Goal: Task Accomplishment & Management: Complete application form

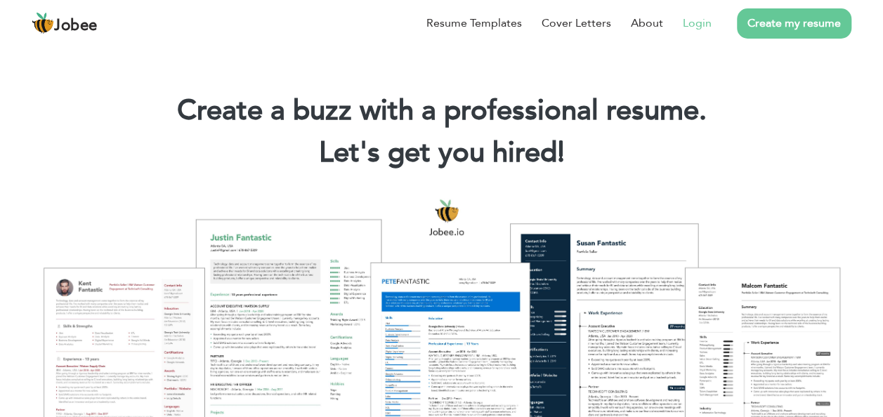
click at [706, 15] on link "Login" at bounding box center [697, 23] width 29 height 17
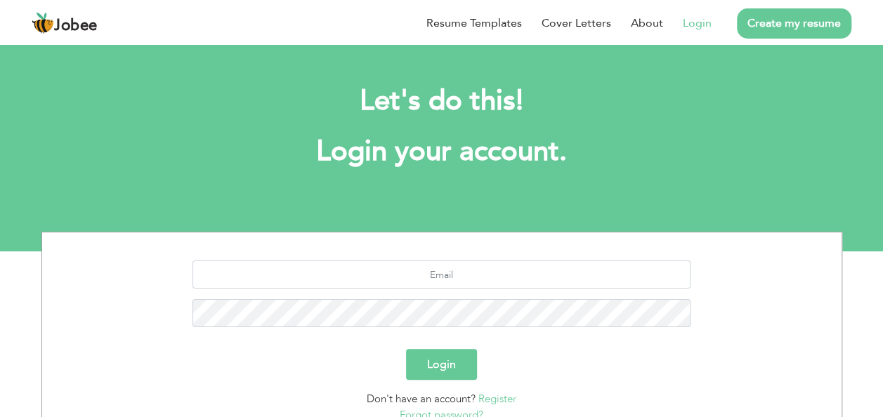
scroll to position [116, 0]
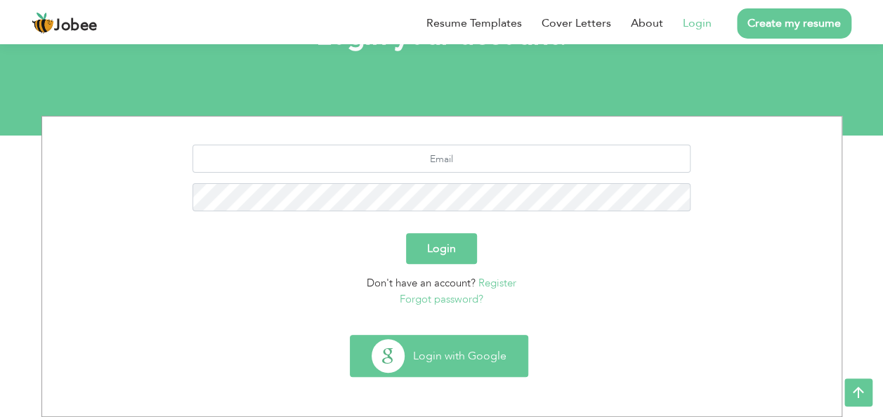
click at [494, 364] on button "Login with Google" at bounding box center [438, 356] width 177 height 41
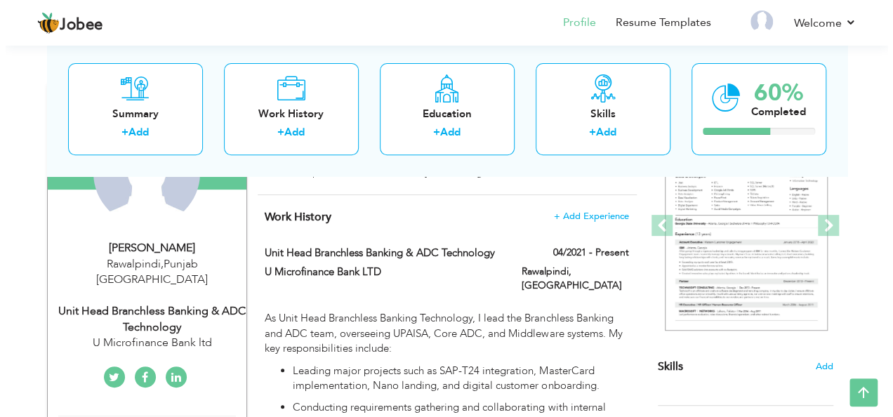
scroll to position [180, 0]
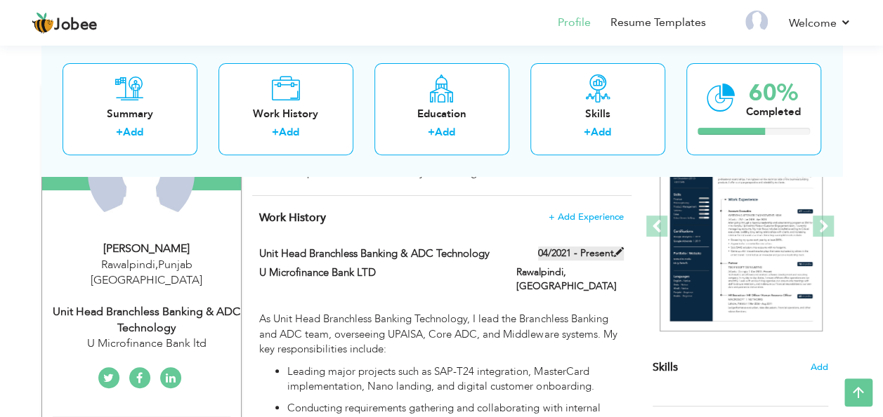
click at [583, 251] on label "04/2021 - Present" at bounding box center [581, 253] width 86 height 14
type input "Unit Head Branchless Banking & ADC Technology"
type input "U Microfinance Bank LTD"
type input "04/2021"
type input "[GEOGRAPHIC_DATA]"
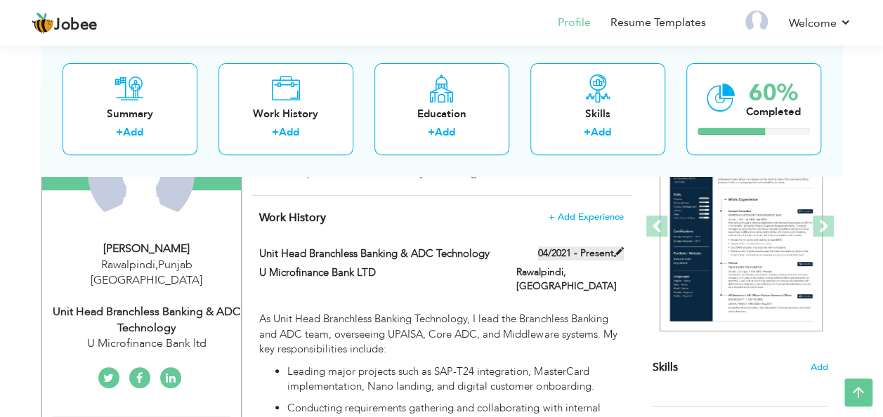
type input "Rawalpindi"
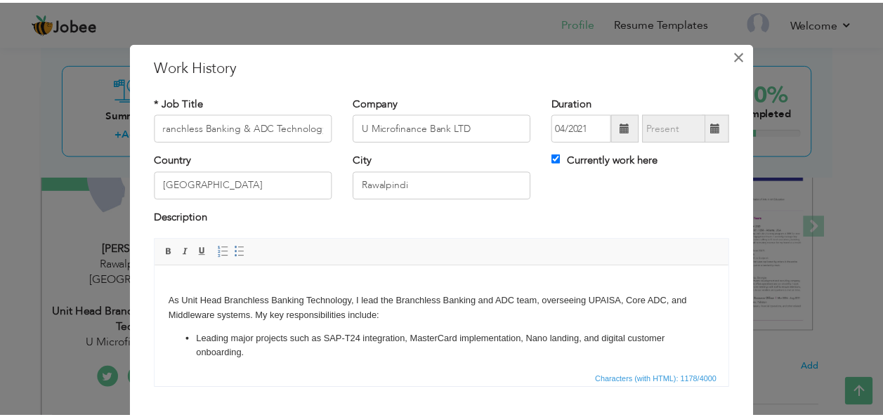
scroll to position [0, 0]
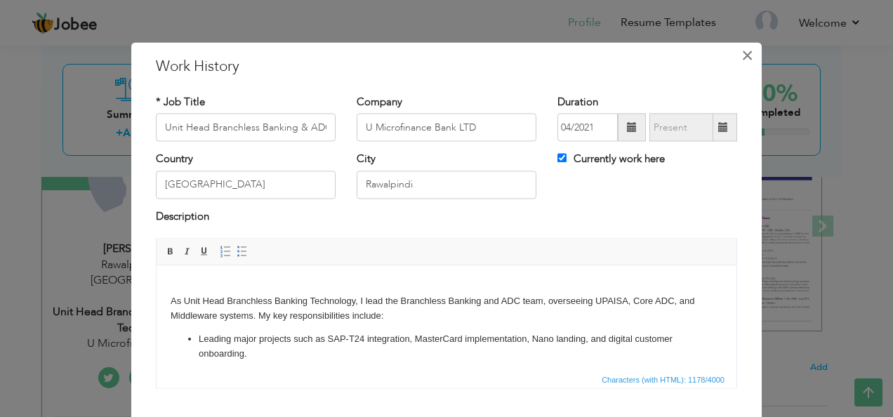
click at [742, 54] on span "×" at bounding box center [748, 55] width 12 height 25
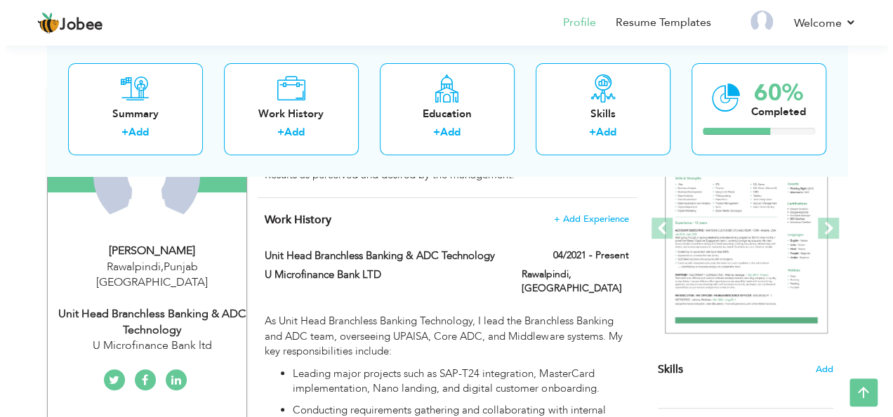
scroll to position [160, 0]
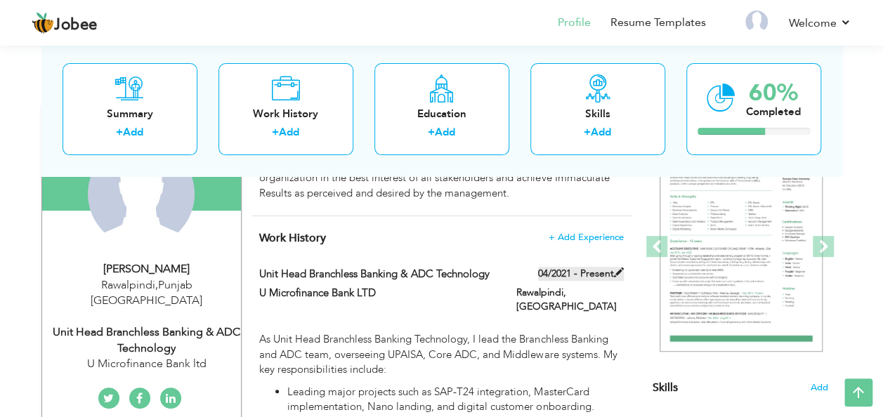
click at [614, 274] on span at bounding box center [619, 273] width 10 height 10
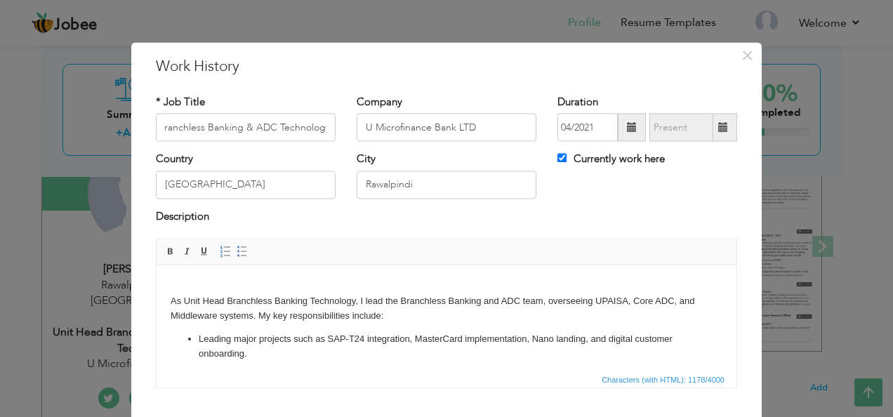
scroll to position [0, 0]
click at [718, 128] on span at bounding box center [723, 127] width 10 height 10
click at [560, 162] on input "Currently work here" at bounding box center [562, 158] width 9 height 9
checkbox input "false"
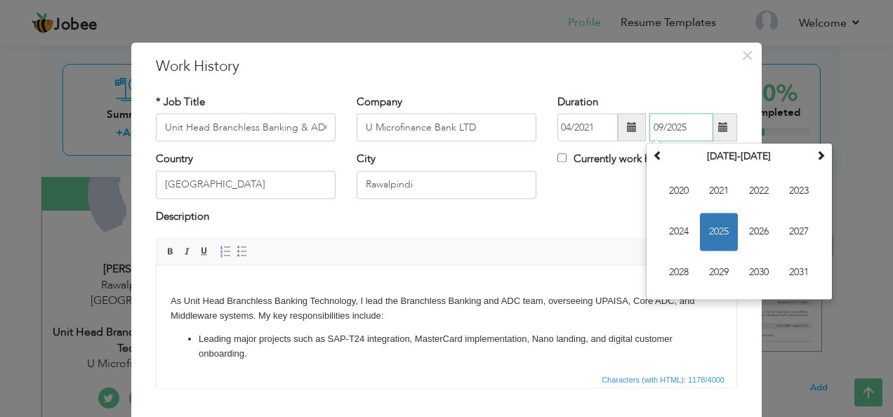
click at [708, 131] on input "09/2025" at bounding box center [682, 128] width 64 height 28
click at [711, 232] on span "2025" at bounding box center [719, 232] width 38 height 38
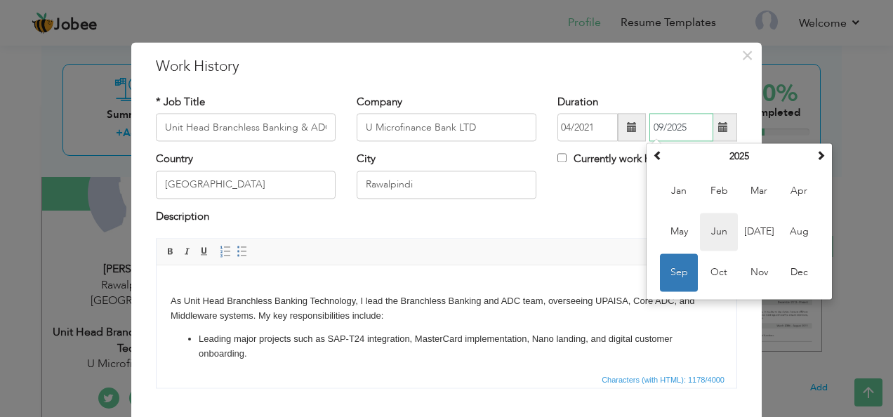
click at [711, 232] on span "Jun" at bounding box center [719, 232] width 38 height 38
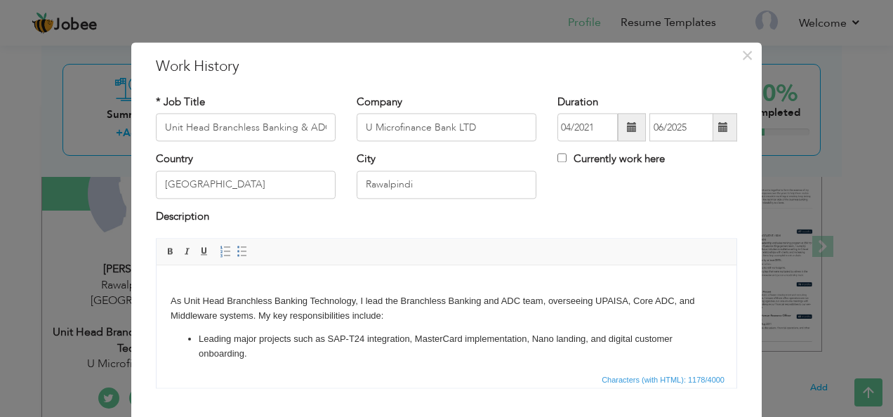
click at [710, 131] on span at bounding box center [723, 128] width 27 height 28
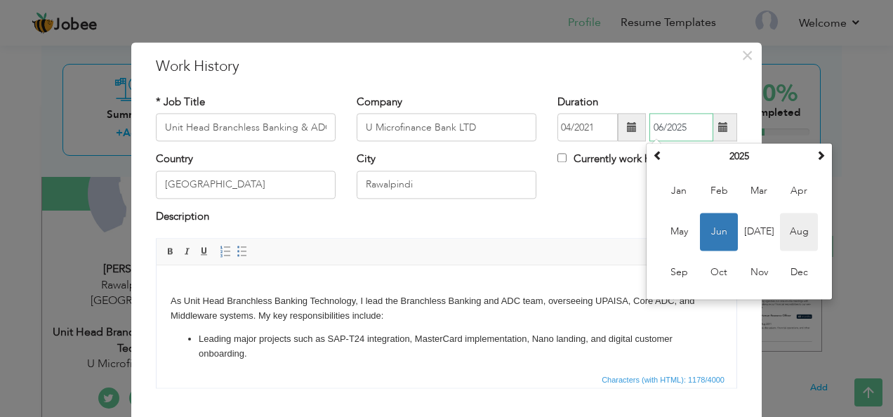
click at [785, 240] on span "Aug" at bounding box center [799, 232] width 38 height 38
type input "08/2025"
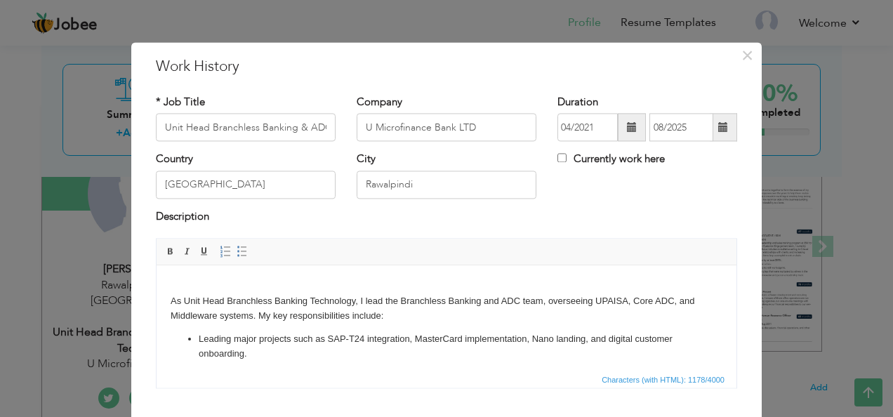
click at [718, 124] on span at bounding box center [723, 127] width 10 height 10
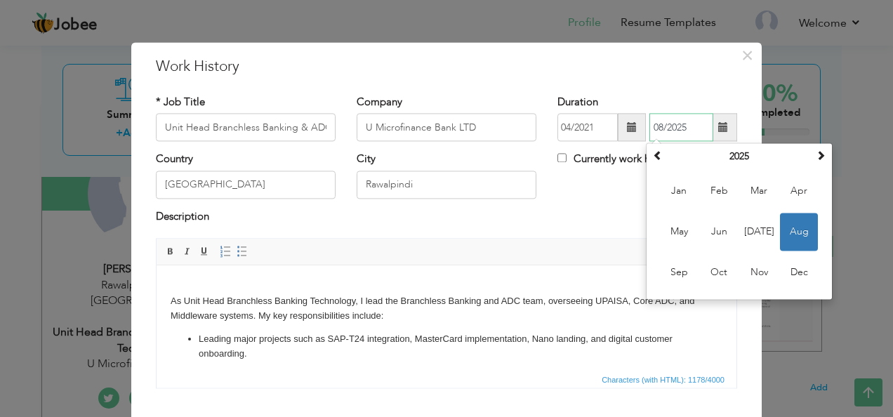
click at [801, 230] on span "Aug" at bounding box center [799, 232] width 38 height 38
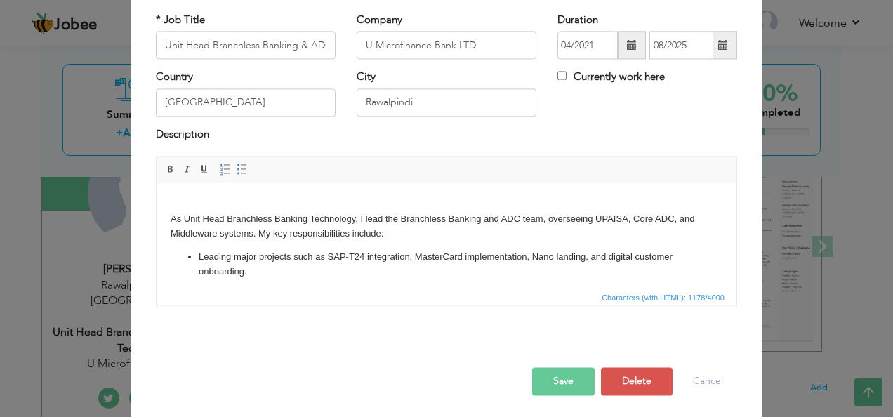
scroll to position [84, 0]
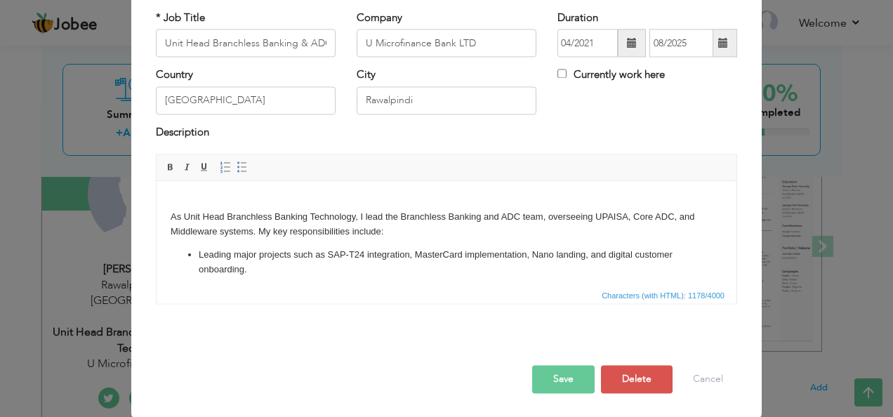
click at [559, 381] on button "Save" at bounding box center [563, 380] width 62 height 28
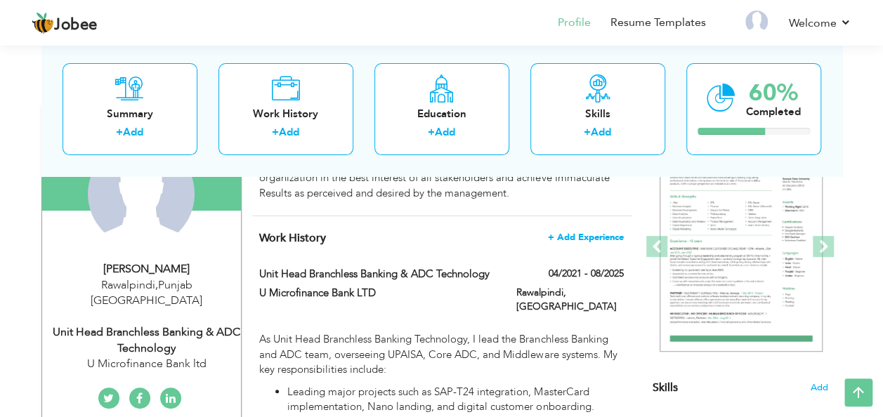
click at [584, 238] on span "+ Add Experience" at bounding box center [586, 237] width 76 height 10
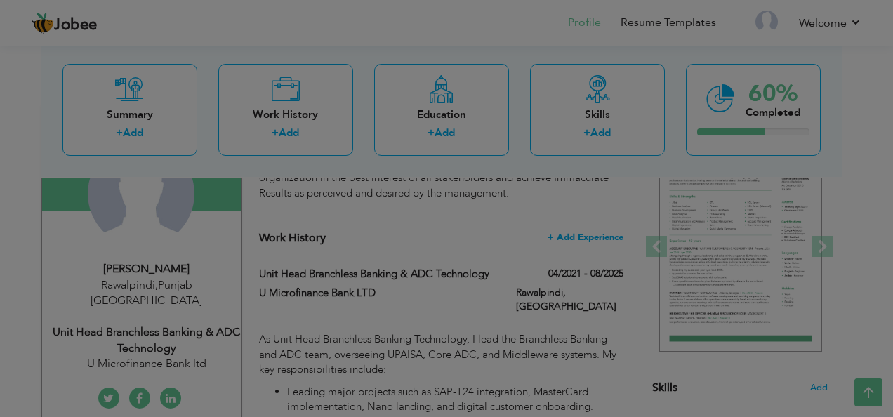
scroll to position [0, 0]
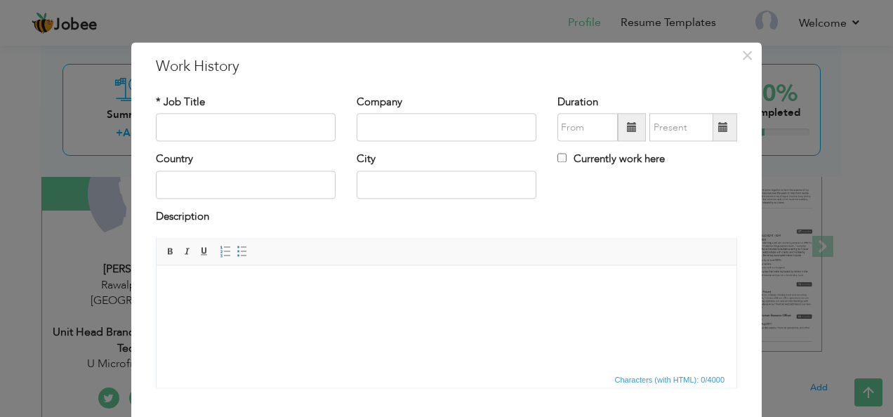
click at [627, 123] on span at bounding box center [632, 127] width 10 height 10
type input "09/2025"
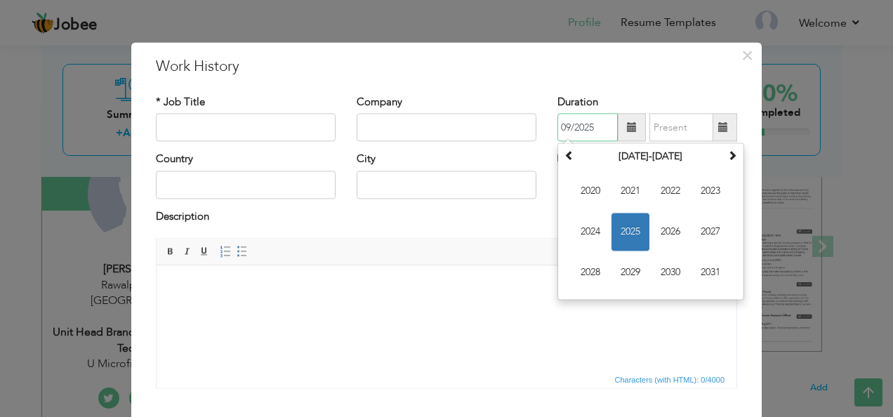
click at [637, 228] on span "2025" at bounding box center [631, 232] width 38 height 38
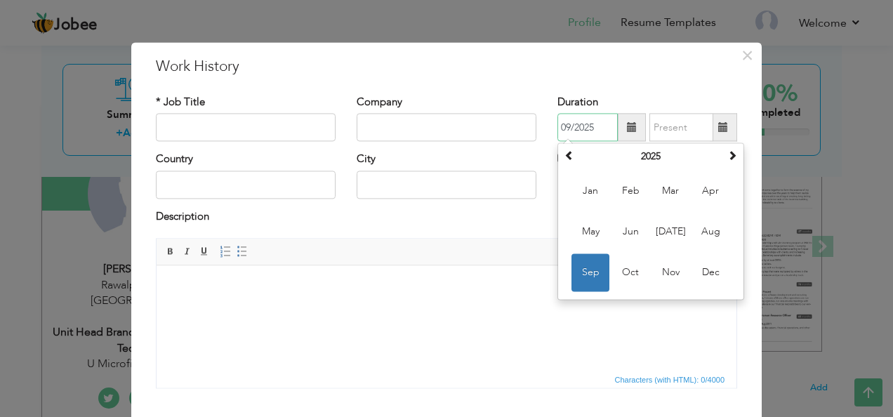
click at [575, 271] on span "Sep" at bounding box center [591, 273] width 38 height 38
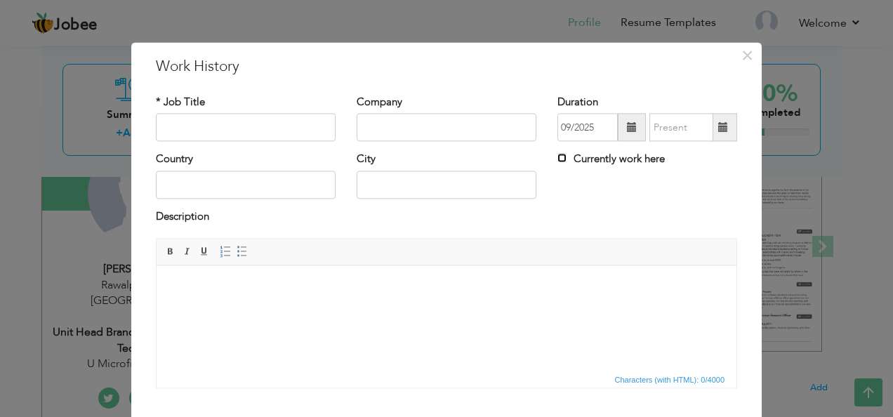
click at [558, 162] on input "Currently work here" at bounding box center [562, 158] width 9 height 9
checkbox input "true"
click at [215, 121] on input "text" at bounding box center [246, 128] width 180 height 28
type input "h"
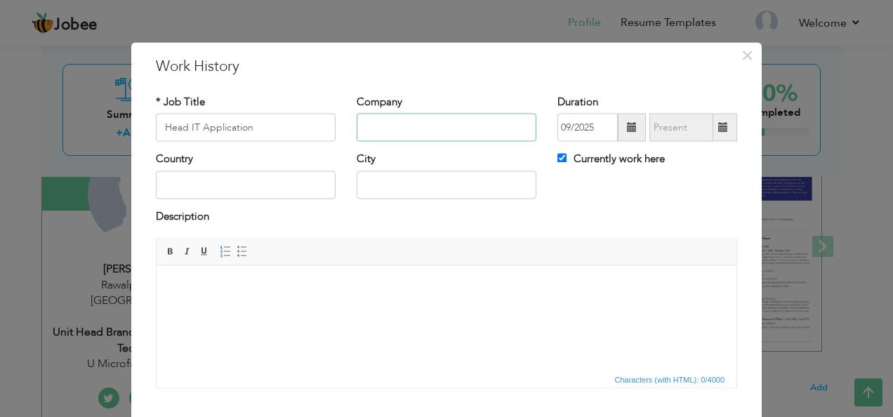
click at [397, 136] on input "text" at bounding box center [447, 128] width 180 height 28
drag, startPoint x: 279, startPoint y: 125, endPoint x: 152, endPoint y: 117, distance: 128.1
click at [156, 117] on input "Head IT Application" at bounding box center [246, 128] width 180 height 28
paste input "of IT Applications"
type input "Head of IT Applications"
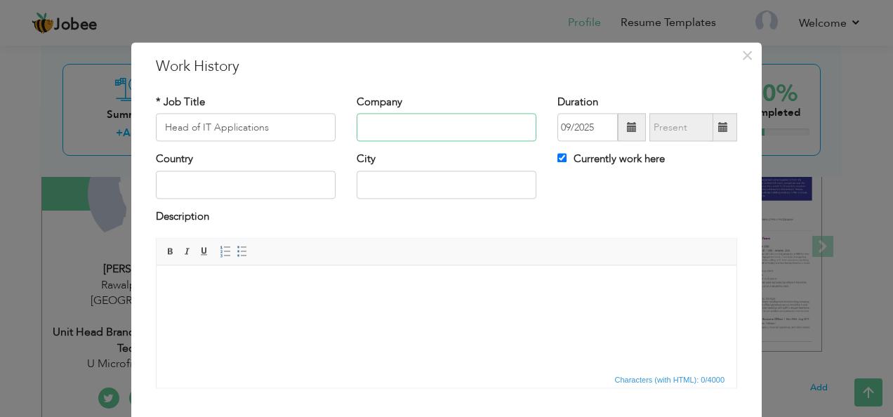
click at [450, 119] on input "text" at bounding box center [447, 128] width 180 height 28
paste input "U Microfinance Bank Ltd"
type input "U Microfinance Bank Ltd"
click at [249, 185] on input "text" at bounding box center [246, 185] width 180 height 28
type input "[GEOGRAPHIC_DATA]"
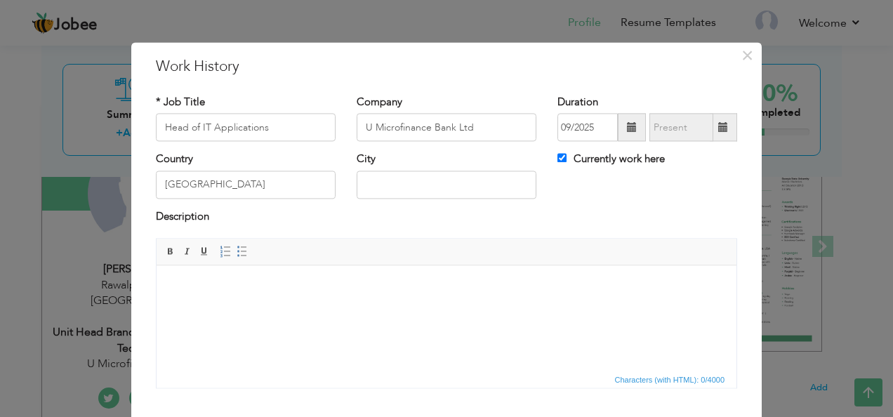
drag, startPoint x: 367, startPoint y: 200, endPoint x: 379, endPoint y: 182, distance: 21.4
click at [367, 198] on div "City" at bounding box center [446, 180] width 201 height 57
click at [385, 178] on input "text" at bounding box center [447, 185] width 180 height 28
type input "Islamabad"
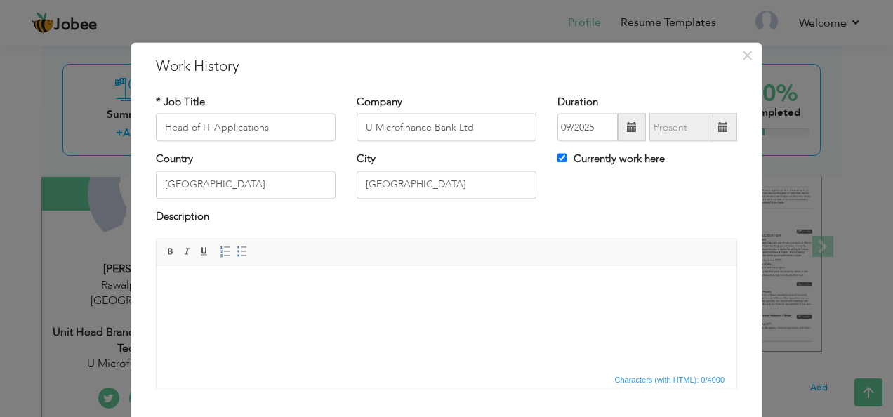
click at [380, 284] on body at bounding box center [447, 286] width 552 height 15
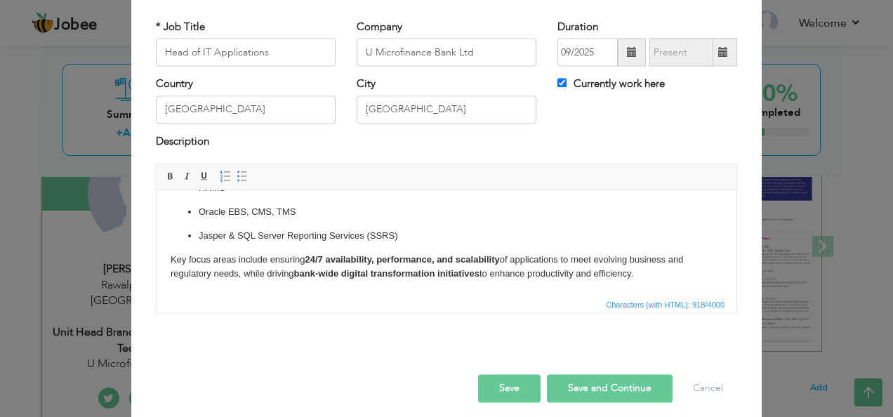
scroll to position [84, 0]
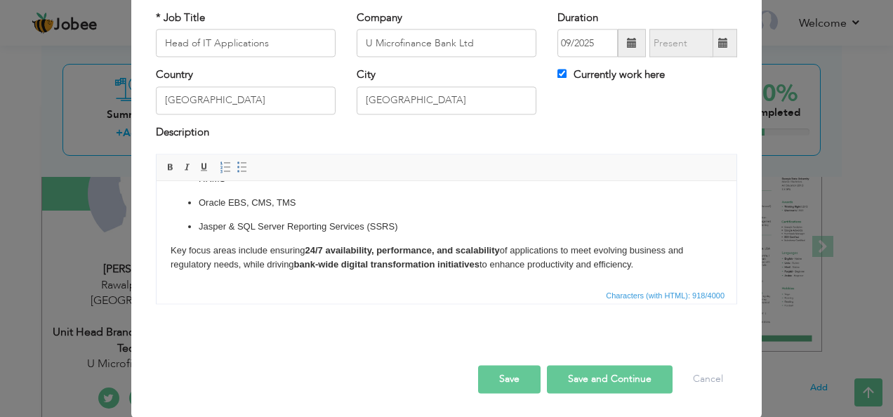
click at [591, 379] on button "Save and Continue" at bounding box center [610, 380] width 126 height 28
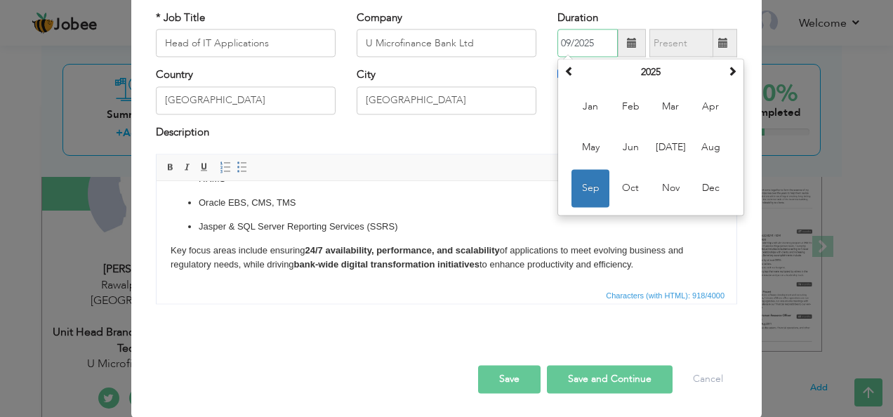
click at [585, 191] on span "Sep" at bounding box center [591, 189] width 38 height 38
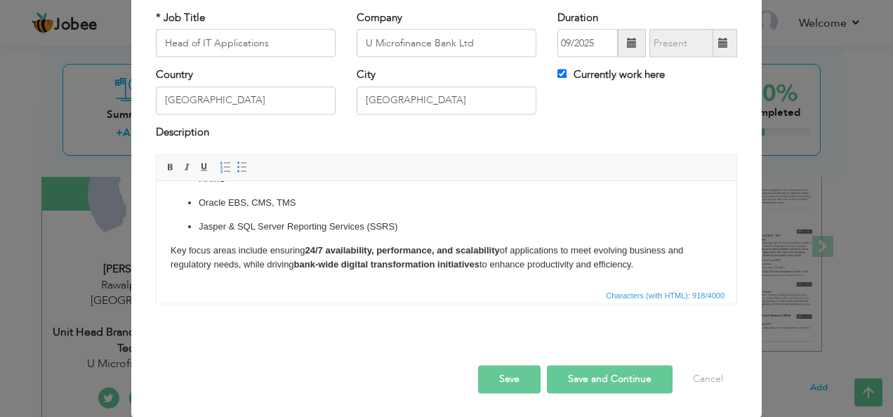
click at [625, 378] on button "Save and Continue" at bounding box center [610, 380] width 126 height 28
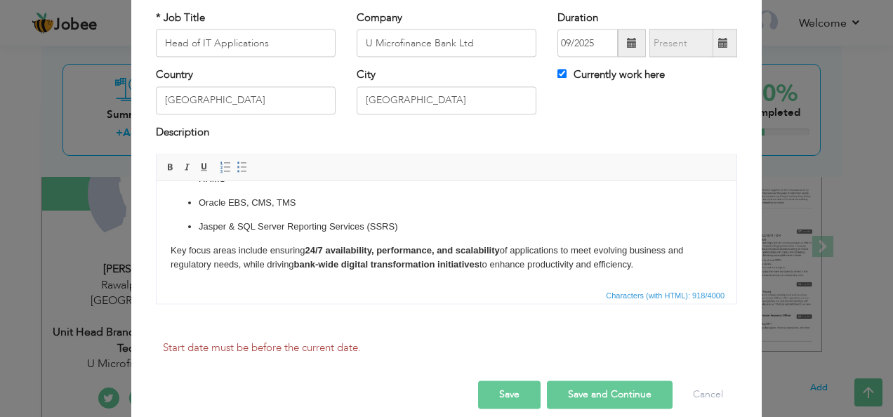
click at [625, 378] on div "Start date must be before the current date." at bounding box center [446, 358] width 603 height 44
click at [626, 386] on button "Save and Continue" at bounding box center [610, 395] width 126 height 28
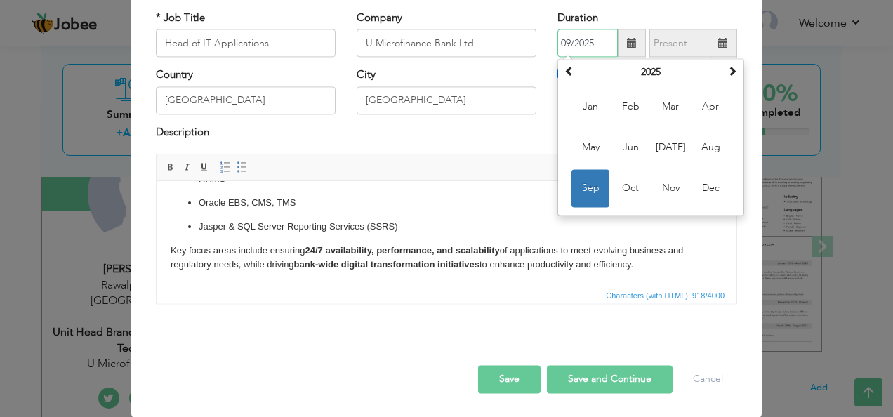
click at [586, 184] on span "Sep" at bounding box center [591, 189] width 38 height 38
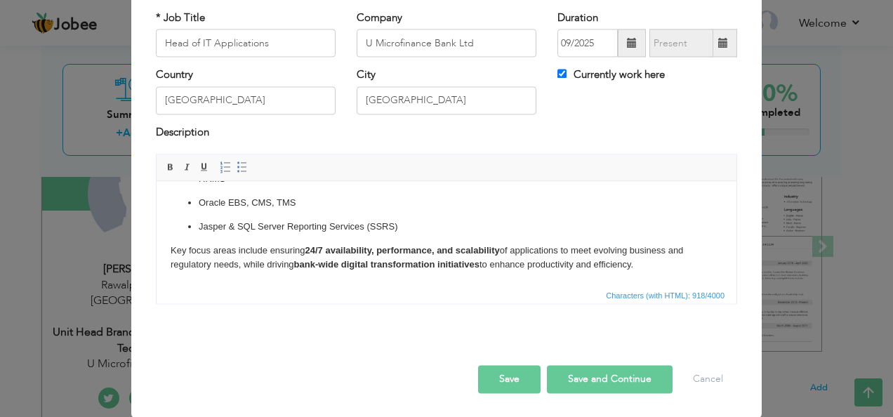
click at [592, 185] on p "HRMS" at bounding box center [447, 179] width 496 height 15
click at [686, 72] on div "Currently work here" at bounding box center [648, 77] width 180 height 18
click at [503, 390] on button "Save" at bounding box center [509, 380] width 62 height 28
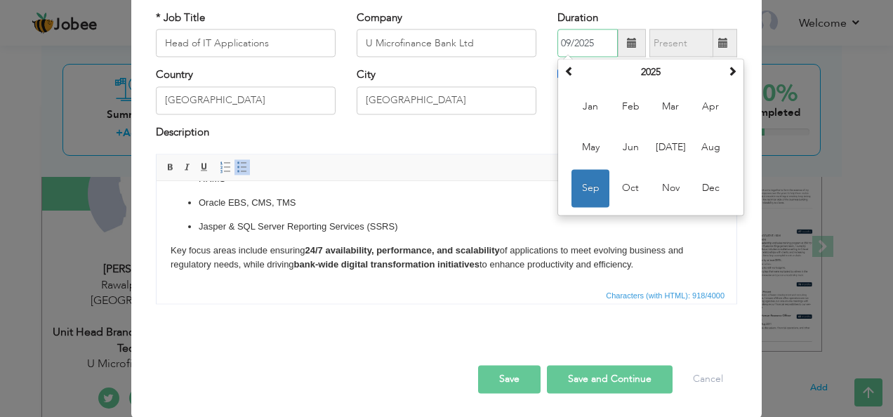
click at [586, 187] on span "Sep" at bounding box center [591, 189] width 38 height 38
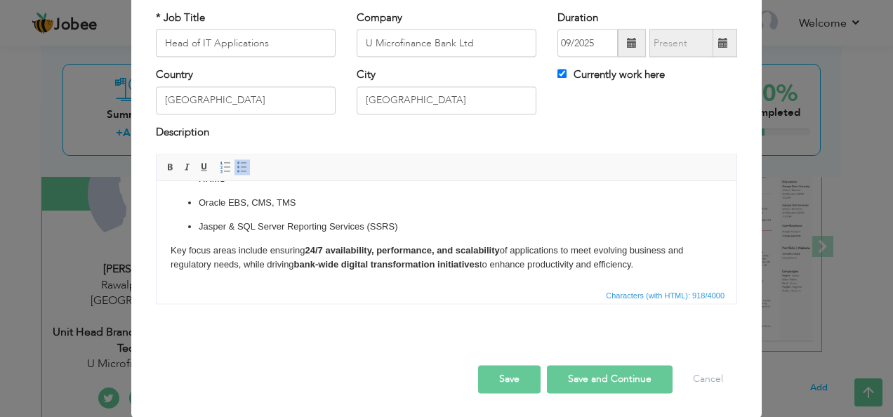
click at [638, 41] on span at bounding box center [632, 43] width 28 height 28
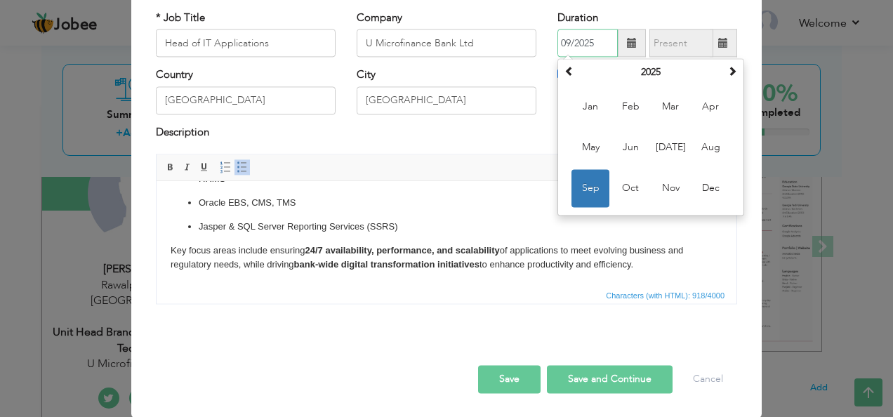
click at [583, 182] on span "Sep" at bounding box center [591, 189] width 38 height 38
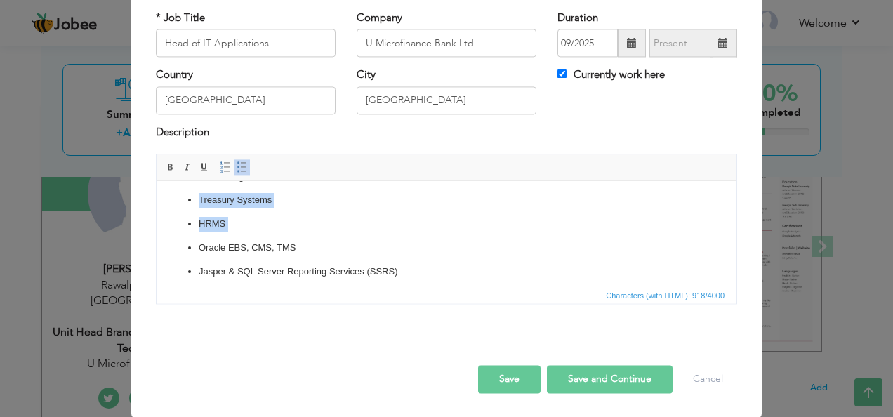
drag, startPoint x: 739, startPoint y: 363, endPoint x: 589, endPoint y: 183, distance: 234.8
click at [589, 183] on ul "Core Banking System Branchless Banking Alternative Delivery Channels (ADC) UMBL…" at bounding box center [447, 165] width 552 height 228
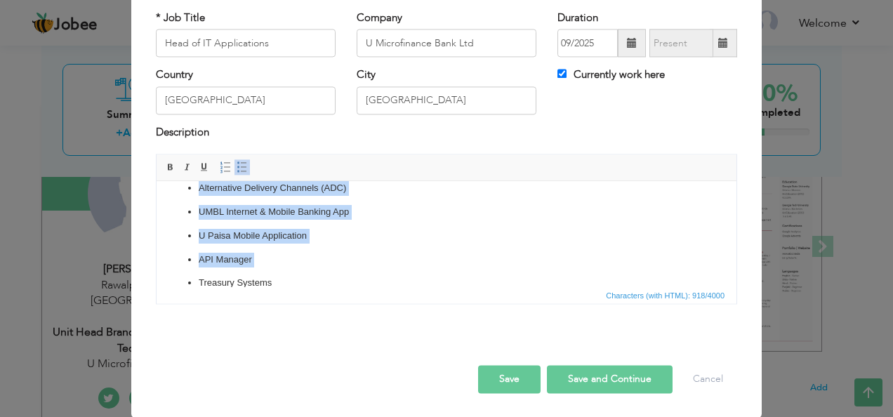
click at [589, 183] on ul "Core Banking System Branchless Banking Alternative Delivery Channels (ADC) UMBL…" at bounding box center [447, 248] width 552 height 228
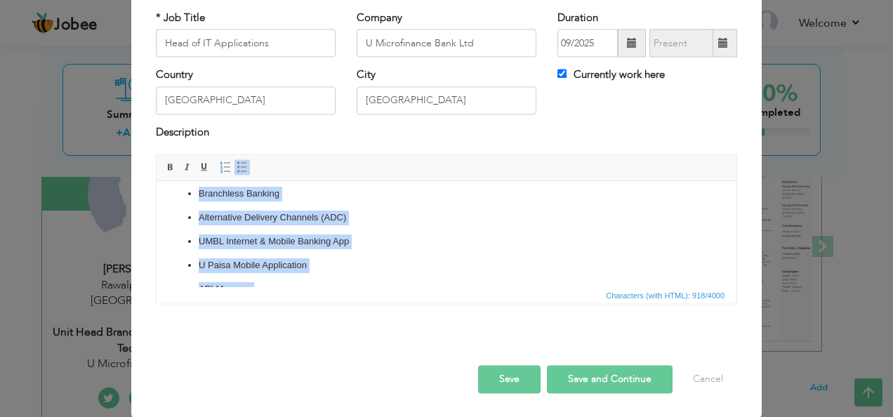
click at [567, 218] on p "Alternative Delivery Channels (ADC)" at bounding box center [447, 218] width 496 height 15
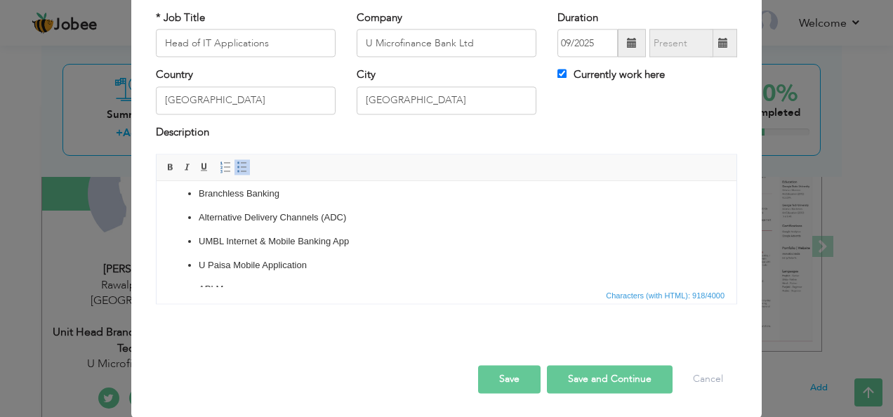
scroll to position [0, 0]
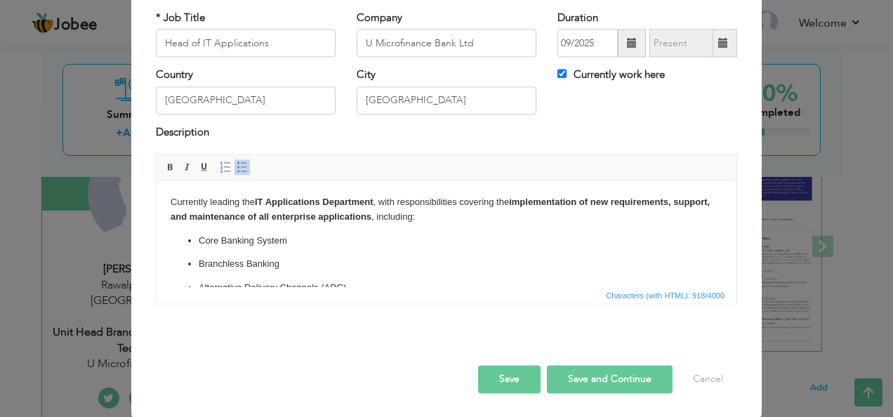
click at [586, 381] on button "Save and Continue" at bounding box center [610, 380] width 126 height 28
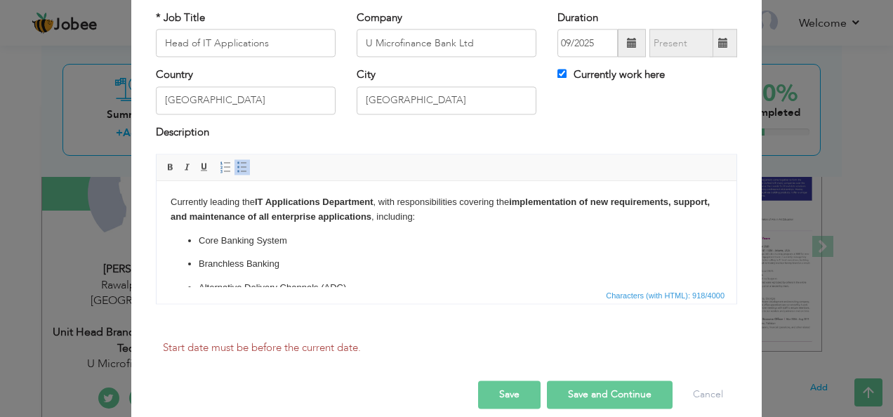
click at [586, 381] on button "Save and Continue" at bounding box center [610, 395] width 126 height 28
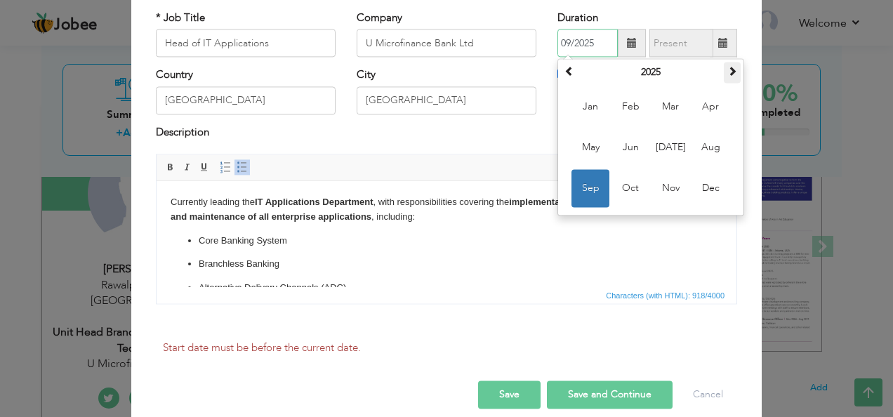
click at [731, 69] on span at bounding box center [733, 72] width 10 height 10
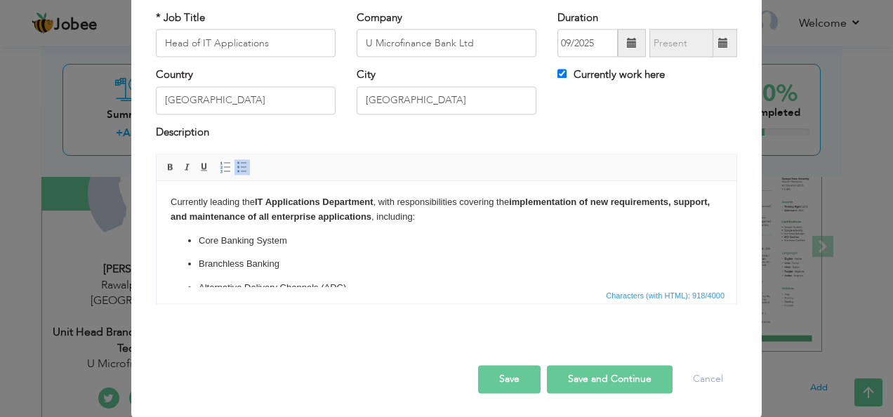
click at [624, 372] on button "Save and Continue" at bounding box center [610, 380] width 126 height 28
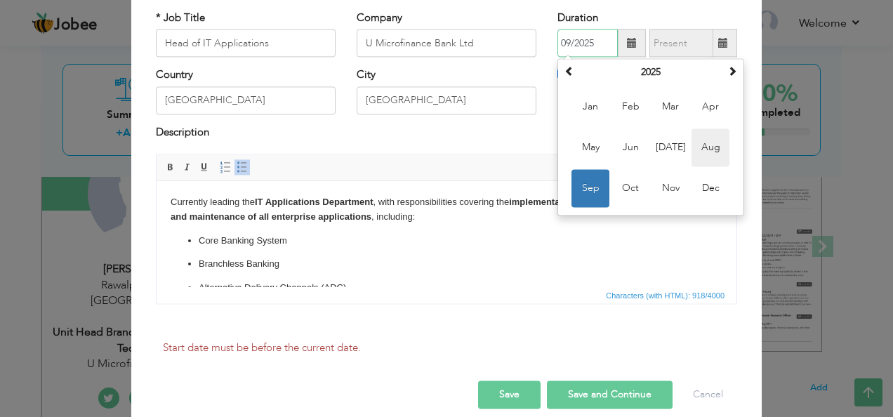
click at [711, 152] on span "Aug" at bounding box center [711, 148] width 38 height 38
type input "08/2025"
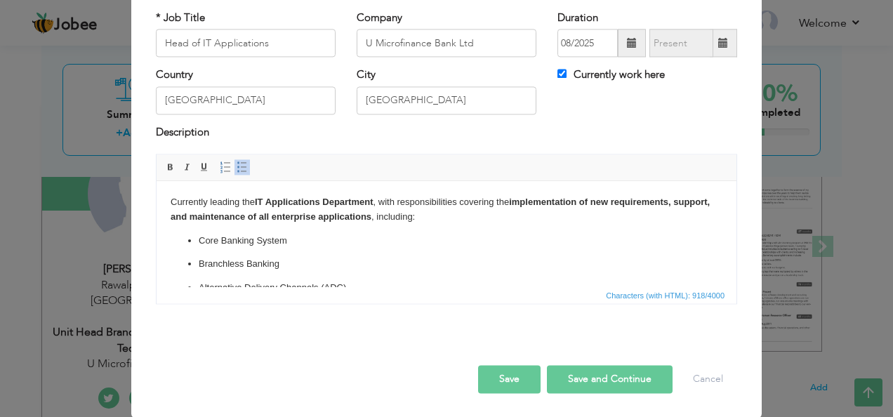
click at [603, 390] on button "Save and Continue" at bounding box center [610, 380] width 126 height 28
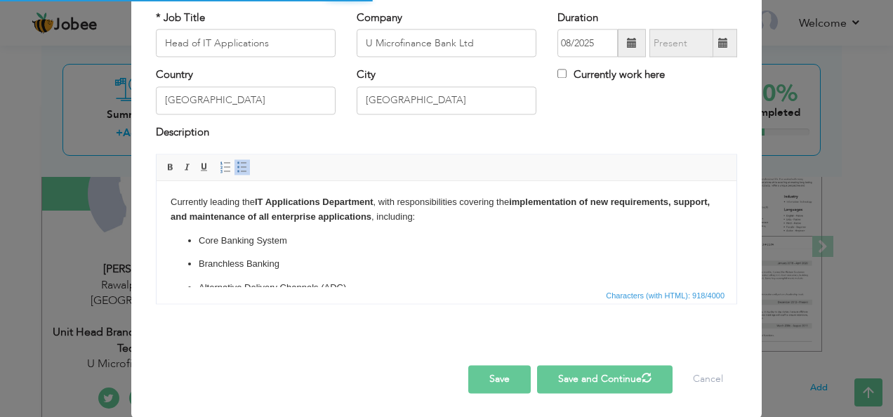
checkbox input "false"
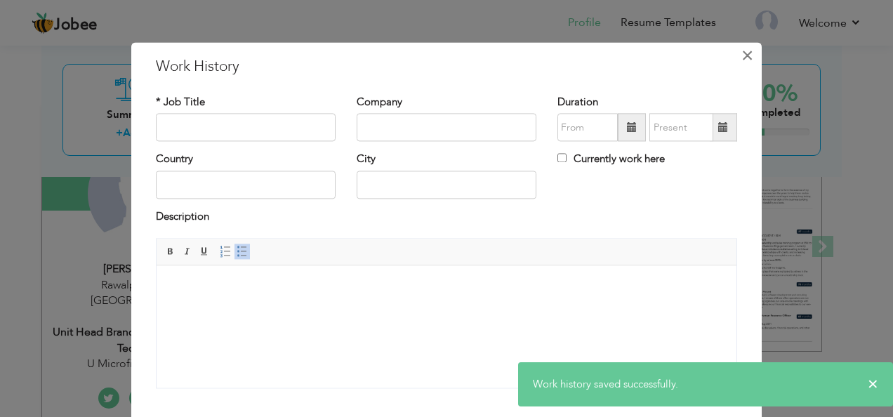
click at [742, 59] on span "×" at bounding box center [748, 55] width 12 height 25
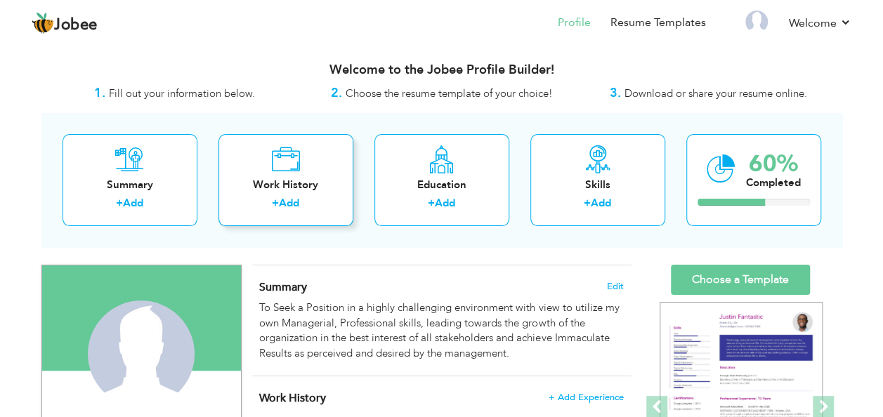
click at [289, 205] on link "Add" at bounding box center [289, 203] width 20 height 14
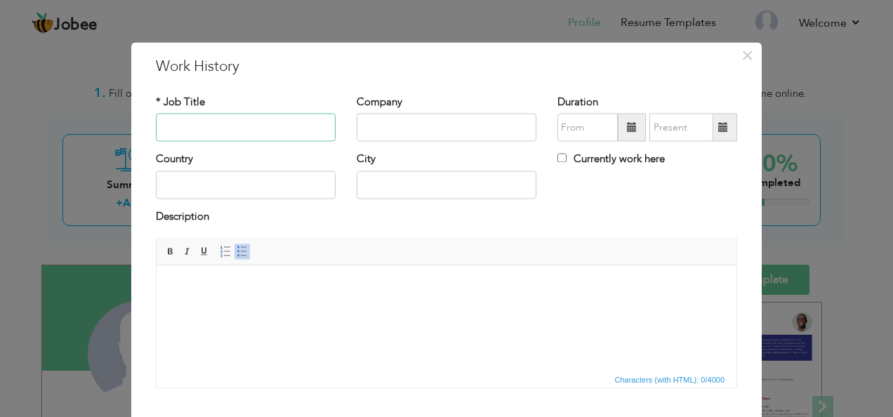
click at [250, 121] on input "text" at bounding box center [246, 128] width 180 height 28
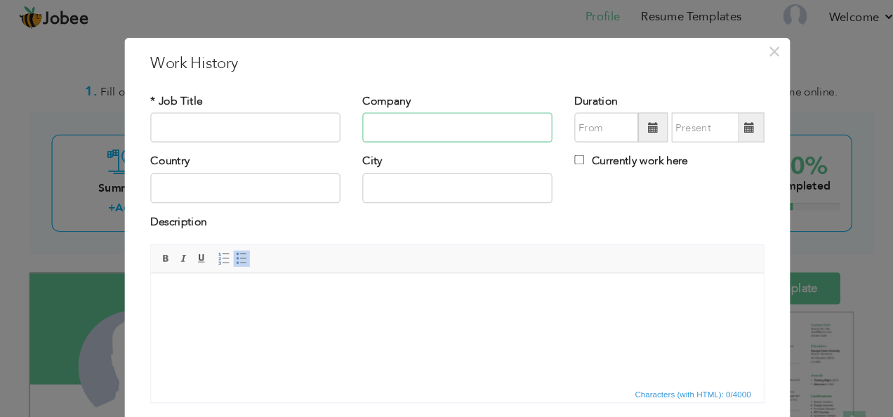
click at [399, 133] on input "text" at bounding box center [447, 128] width 180 height 28
click at [211, 134] on input "text" at bounding box center [246, 128] width 180 height 28
click at [310, 316] on html at bounding box center [441, 294] width 580 height 43
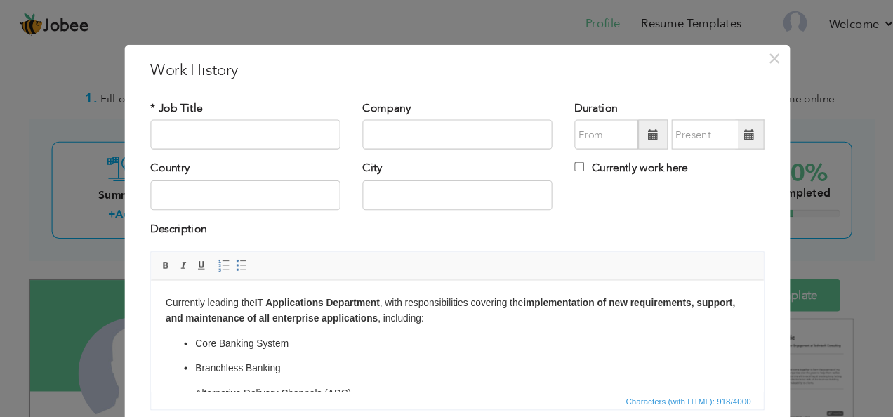
click at [292, 132] on input "text" at bounding box center [246, 128] width 180 height 28
type input "Head of IT Applications"
drag, startPoint x: 407, startPoint y: 107, endPoint x: 411, endPoint y: 117, distance: 10.4
click at [408, 108] on div "Company" at bounding box center [447, 118] width 180 height 46
click at [413, 127] on input "text" at bounding box center [447, 128] width 180 height 28
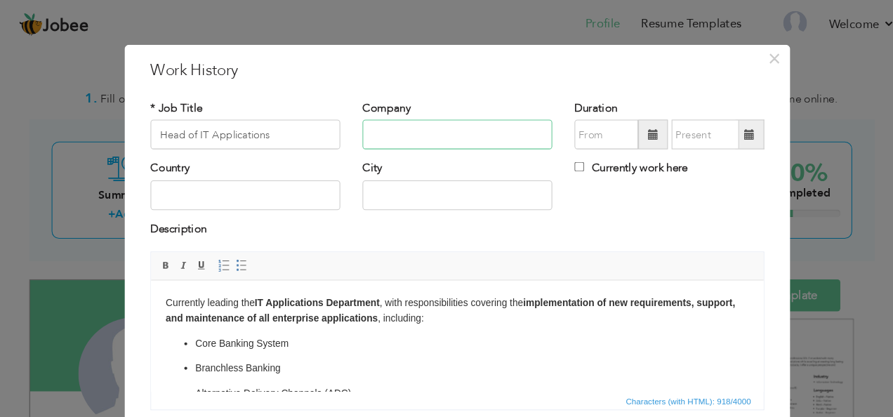
click at [413, 127] on input "text" at bounding box center [447, 128] width 180 height 28
paste input "U Microfinance Bank Ltd"
type input "U Microfinance Bank Ltd"
click at [236, 186] on input "text" at bounding box center [246, 185] width 180 height 28
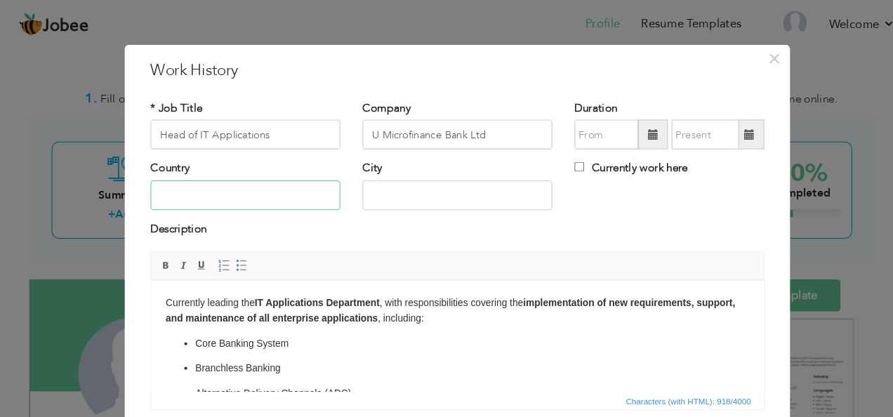
type input "[GEOGRAPHIC_DATA]"
type input "09/2025"
click at [404, 187] on input "text" at bounding box center [447, 185] width 180 height 28
type input "Islamabad"
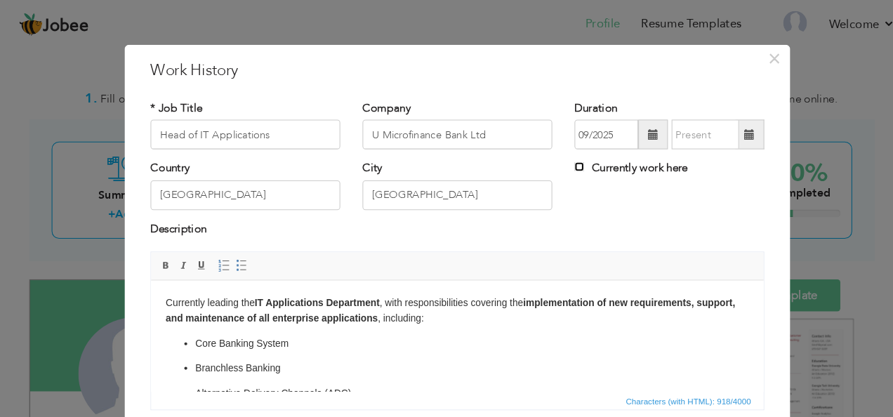
click at [558, 161] on input "Currently work here" at bounding box center [562, 158] width 9 height 9
checkbox input "true"
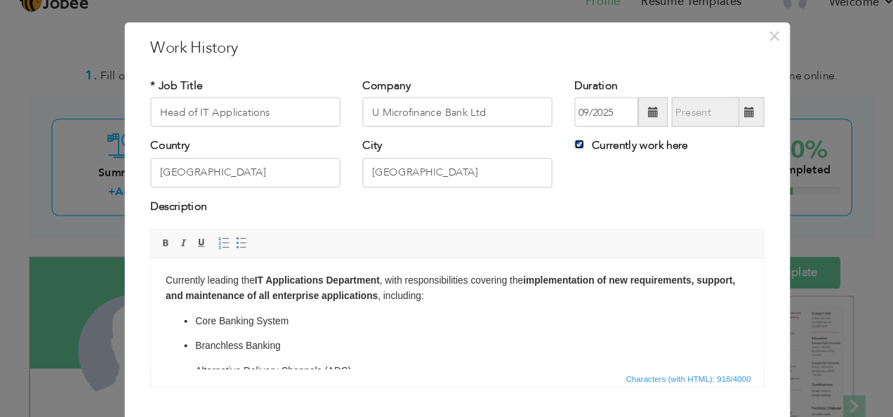
scroll to position [84, 0]
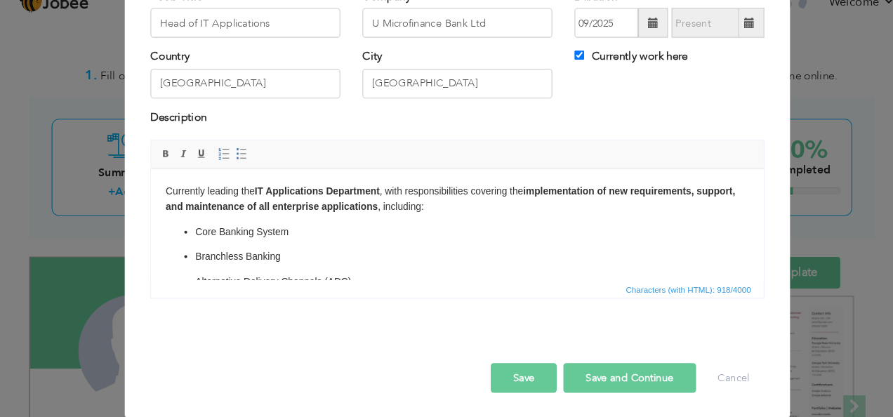
click at [589, 369] on button "Save and Continue" at bounding box center [610, 380] width 126 height 28
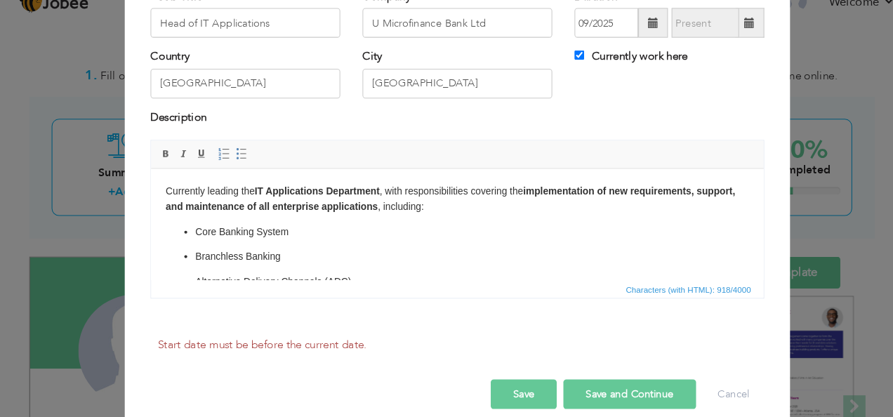
click at [591, 381] on button "Save and Continue" at bounding box center [610, 395] width 126 height 28
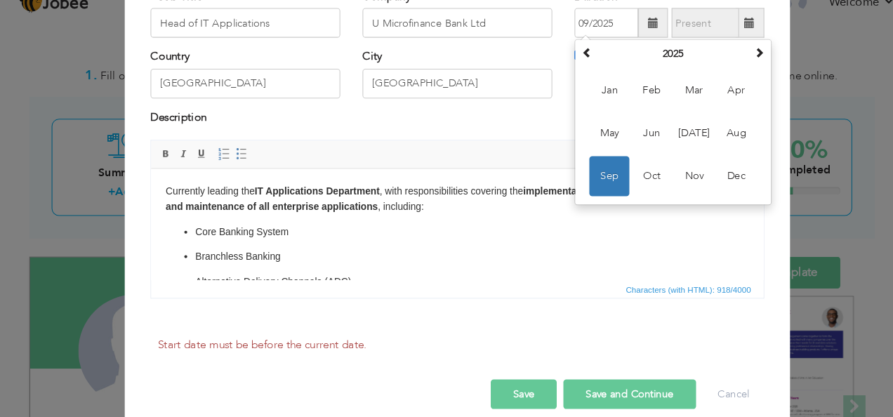
click at [526, 384] on button "Save" at bounding box center [509, 395] width 62 height 28
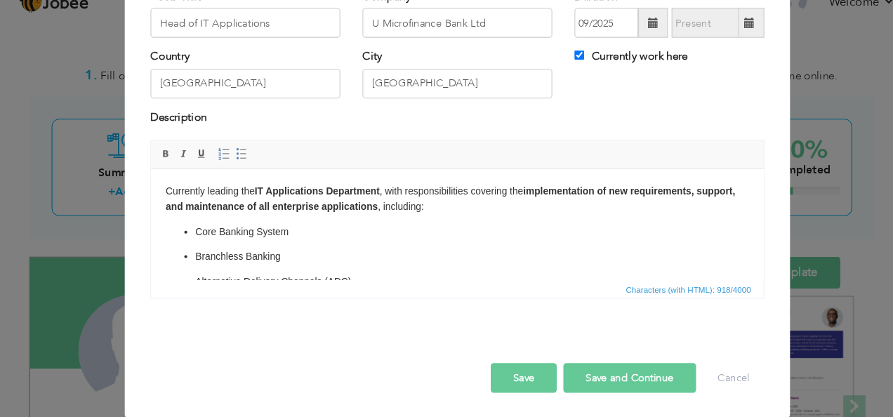
click at [518, 374] on button "Save" at bounding box center [509, 380] width 62 height 28
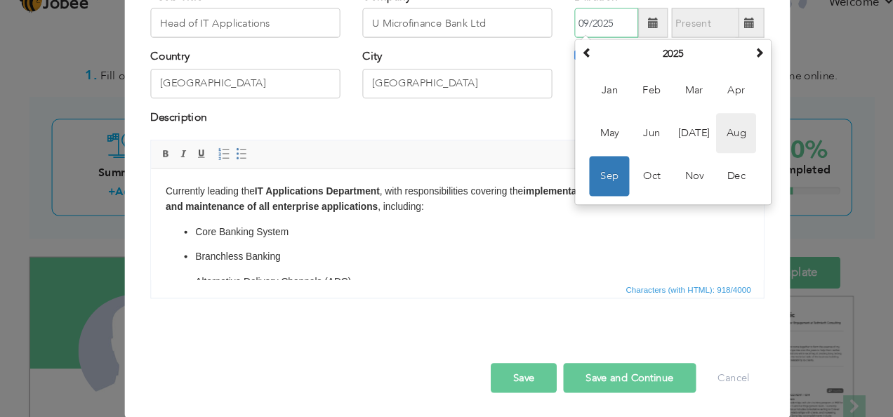
click at [718, 147] on span "Aug" at bounding box center [711, 148] width 38 height 38
type input "08/2025"
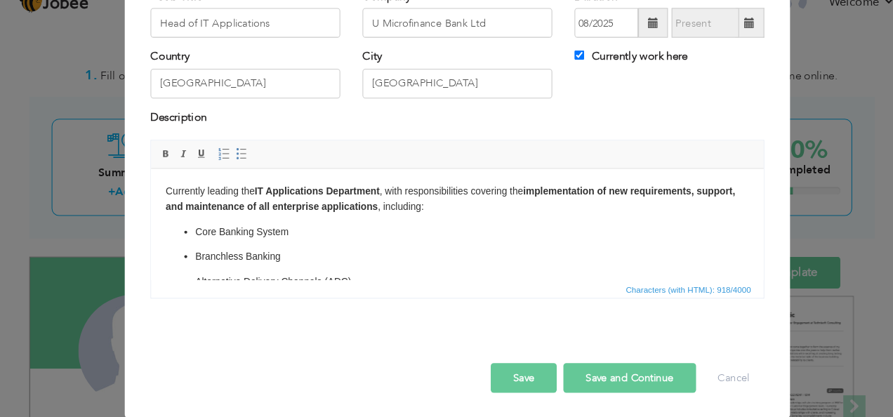
click at [624, 378] on button "Save and Continue" at bounding box center [610, 380] width 126 height 28
click at [698, 394] on div "Save Save and Continue Delete Cancel" at bounding box center [446, 365] width 603 height 79
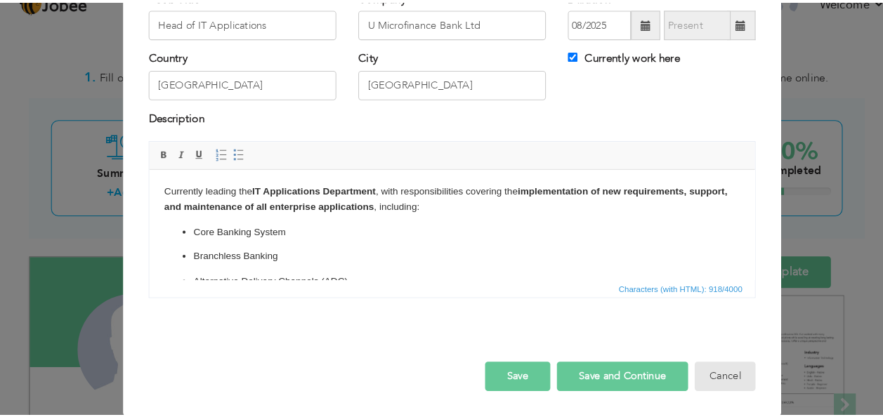
scroll to position [0, 0]
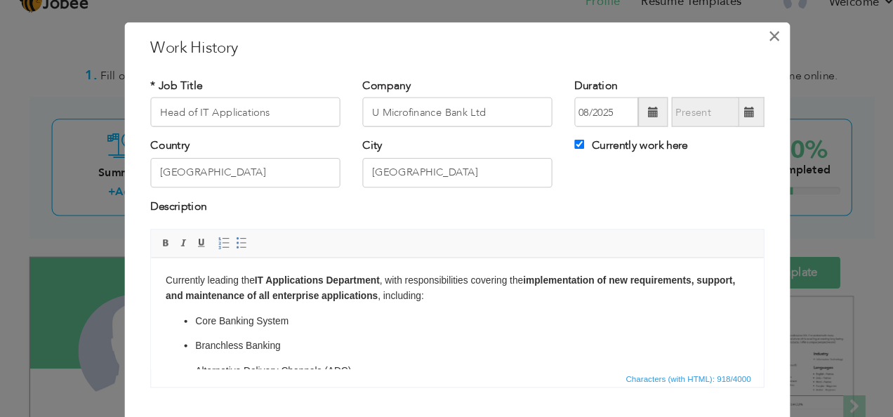
click at [745, 51] on span "×" at bounding box center [748, 55] width 12 height 25
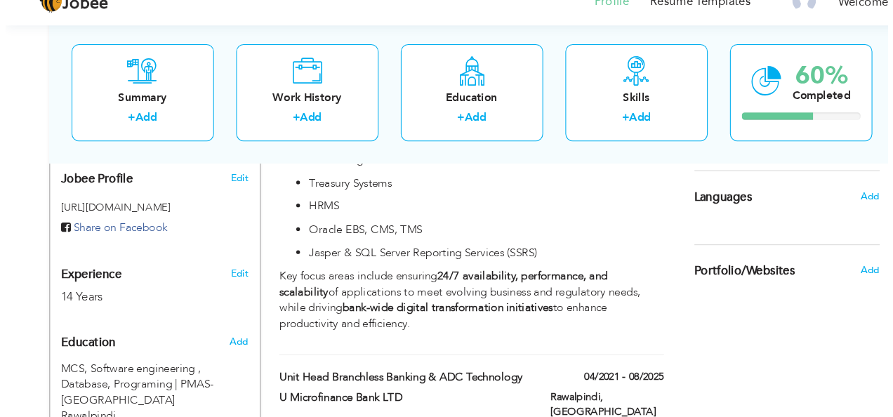
scroll to position [496, 0]
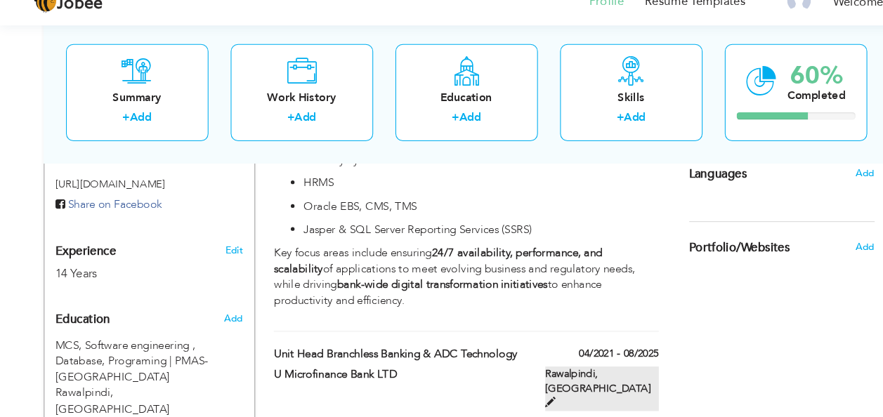
click at [526, 397] on span at bounding box center [521, 402] width 10 height 10
type input "Unit Head Branchless Banking & ADC Technology"
type input "U Microfinance Bank LTD"
type input "04/2021"
type input "08/2025"
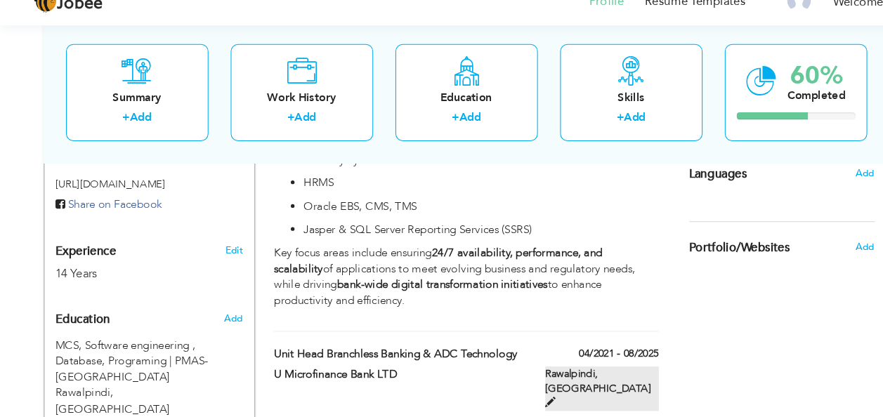
type input "[GEOGRAPHIC_DATA]"
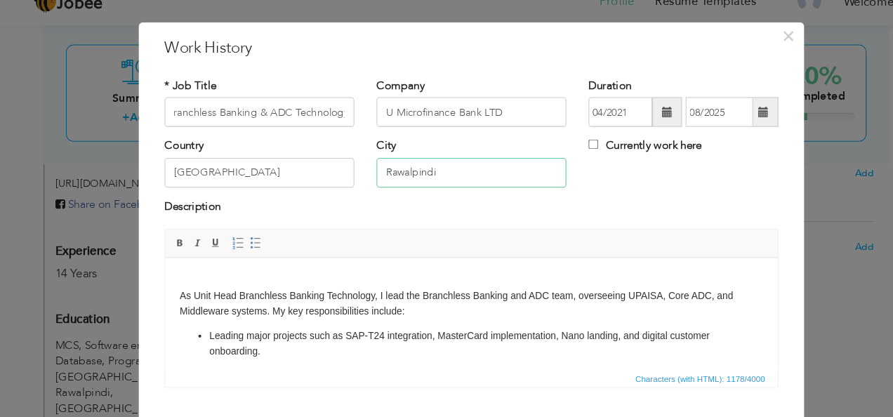
scroll to position [0, 0]
drag, startPoint x: 412, startPoint y: 188, endPoint x: 324, endPoint y: 176, distance: 88.6
click at [324, 176] on div "Country Pakistan City Rawalpindi Currently work here" at bounding box center [446, 180] width 603 height 57
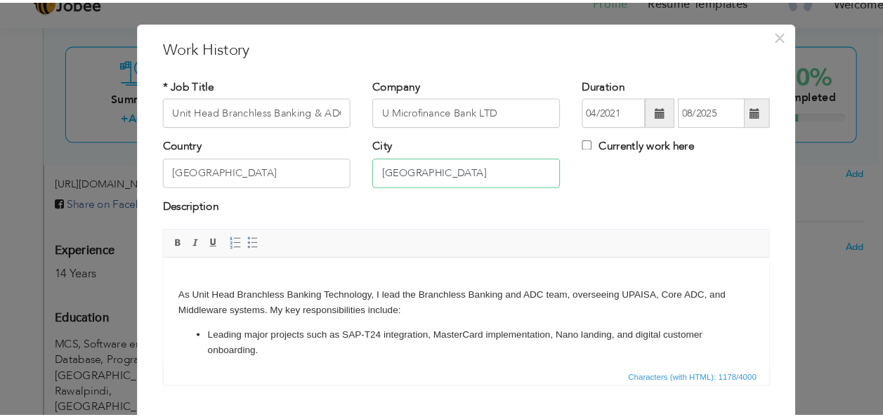
scroll to position [84, 0]
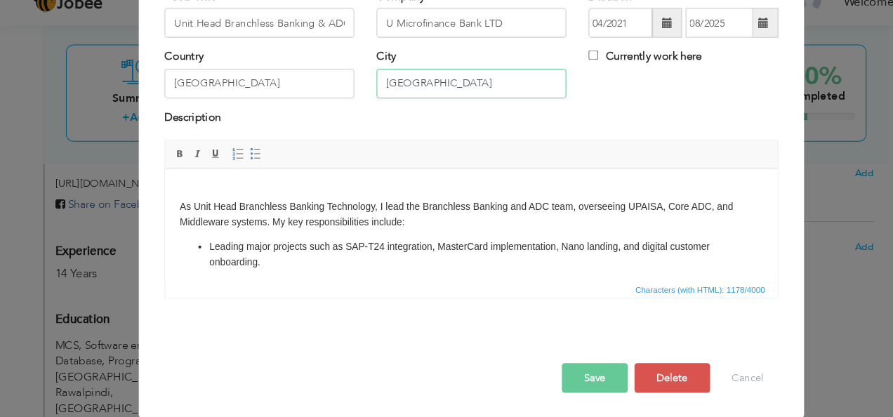
type input "Islamabad"
click at [579, 377] on button "Save" at bounding box center [563, 380] width 62 height 28
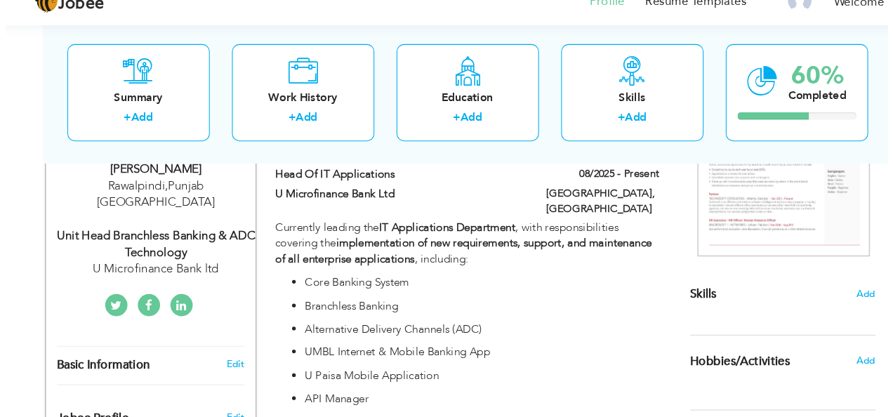
scroll to position [249, 0]
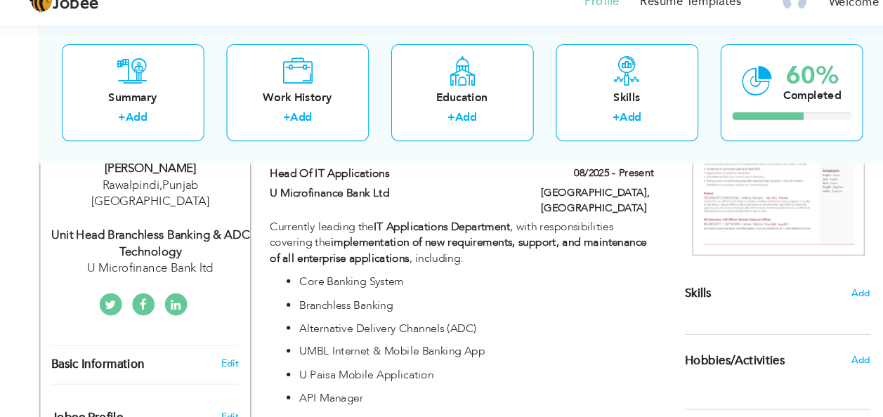
drag, startPoint x: 190, startPoint y: 272, endPoint x: 136, endPoint y: 246, distance: 60.9
click at [136, 246] on div "Unit Head Branchless Banking & ADC Technology" at bounding box center [147, 252] width 188 height 32
type input "Ibrar"
type input "Hussain"
type input "03315699978"
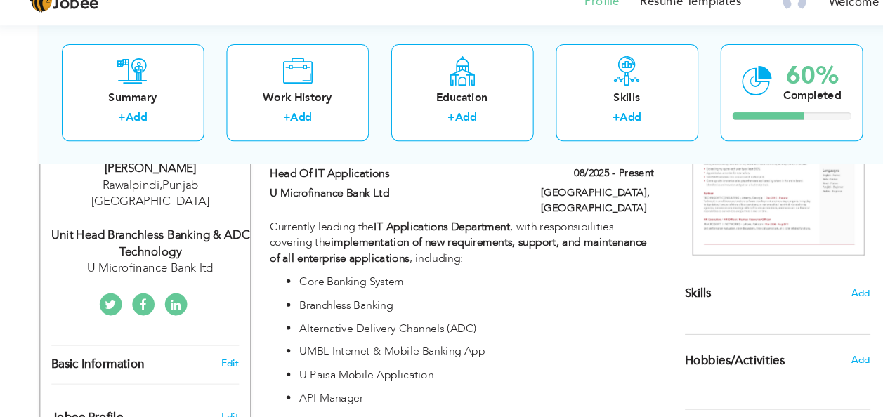
select select "number:166"
type input "Punjab"
type input "Rawalpindi"
select select "number:16"
type input "U Microfinance Bank ltd"
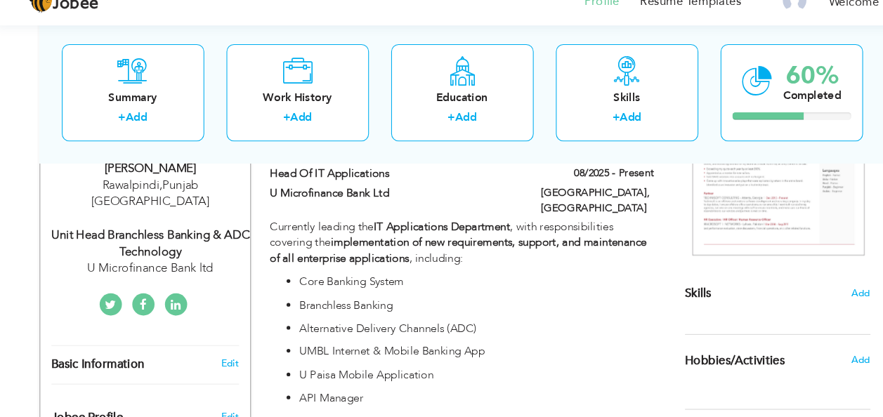
type input "Unit Head Branchless Banking & ADC Technology"
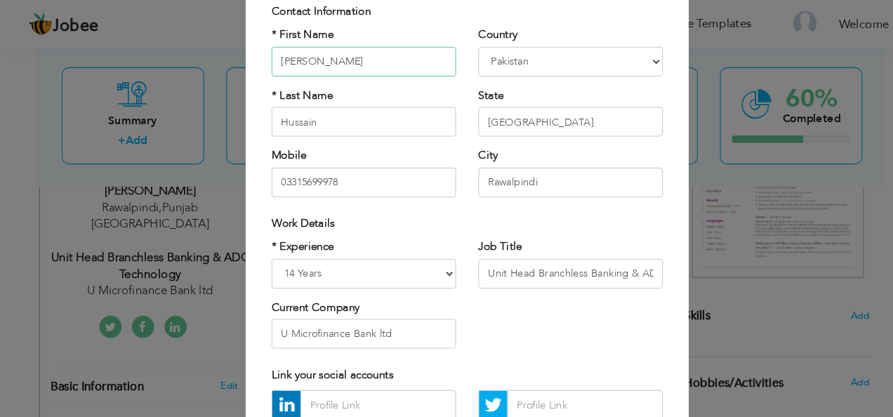
scroll to position [100, 0]
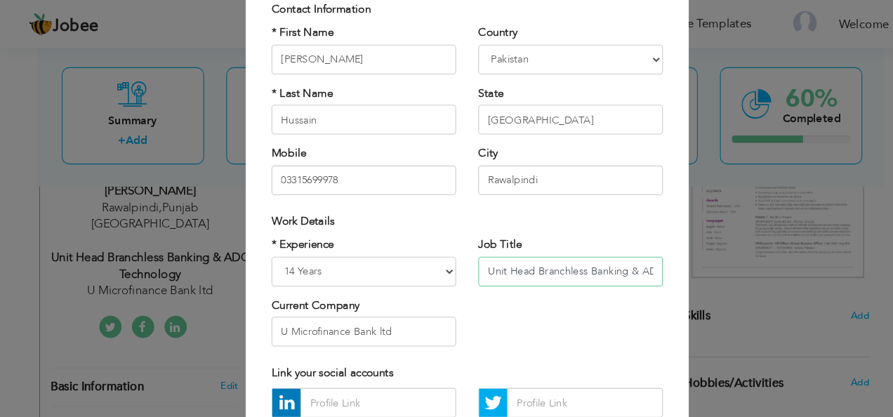
click at [480, 256] on input "Unit Head Branchless Banking & ADC Technology" at bounding box center [544, 257] width 175 height 28
click at [585, 257] on input "Unit Head Branchless Banking & ADC Technology" at bounding box center [544, 257] width 175 height 28
paste input "Head of IT Applications"
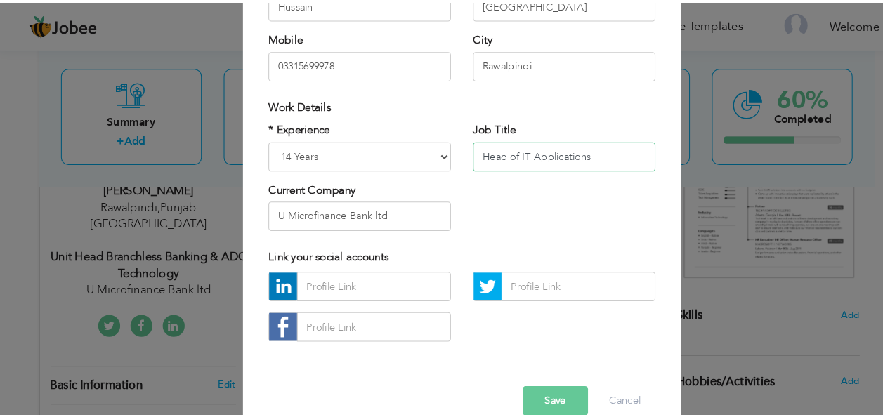
scroll to position [213, 0]
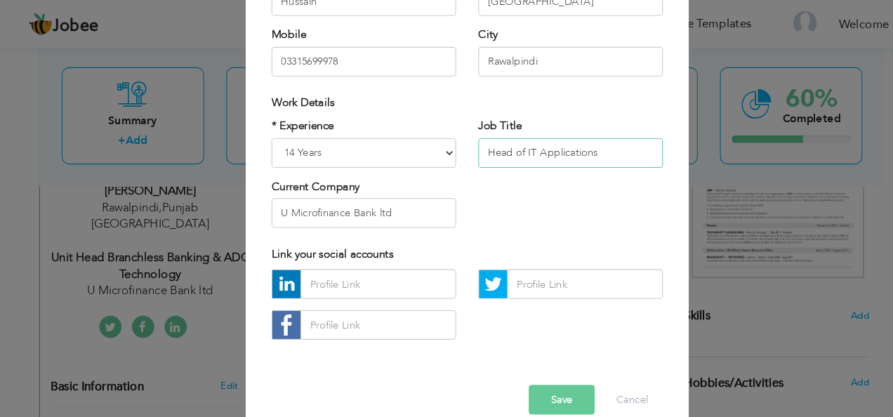
type input "Head of IT Applications"
click at [544, 375] on button "Save" at bounding box center [536, 379] width 62 height 28
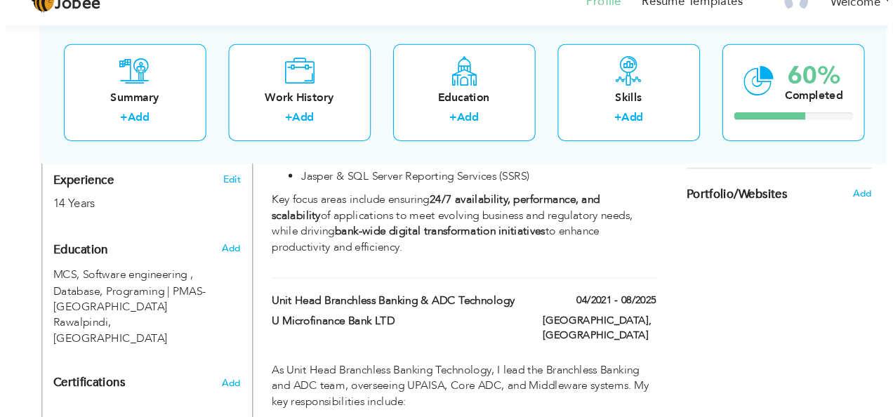
scroll to position [549, 0]
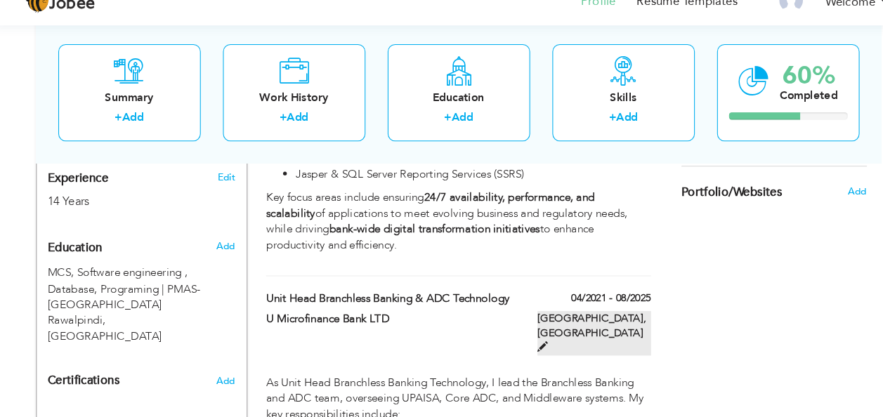
click at [526, 345] on span at bounding box center [521, 350] width 10 height 10
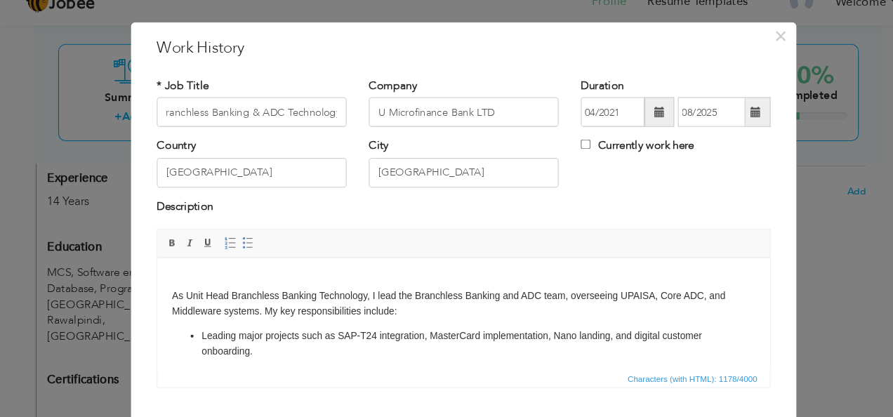
scroll to position [0, 0]
click at [718, 127] on span at bounding box center [723, 127] width 10 height 10
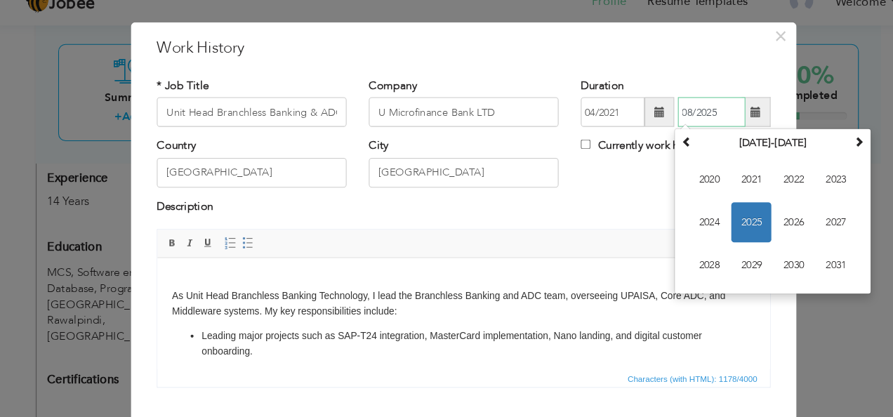
click at [721, 218] on span "2025" at bounding box center [719, 232] width 38 height 38
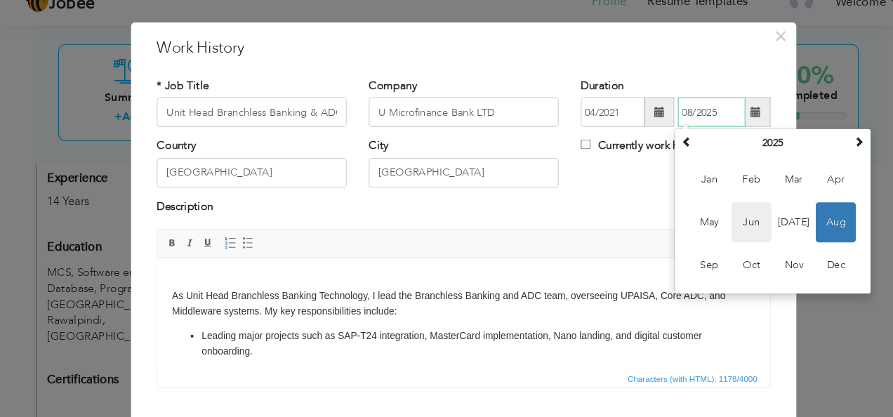
click at [721, 218] on span "Jun" at bounding box center [719, 232] width 38 height 38
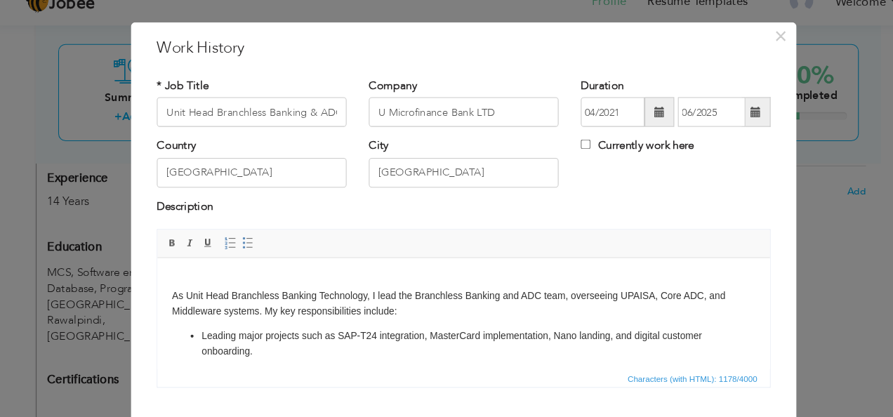
click at [720, 132] on span at bounding box center [723, 127] width 10 height 10
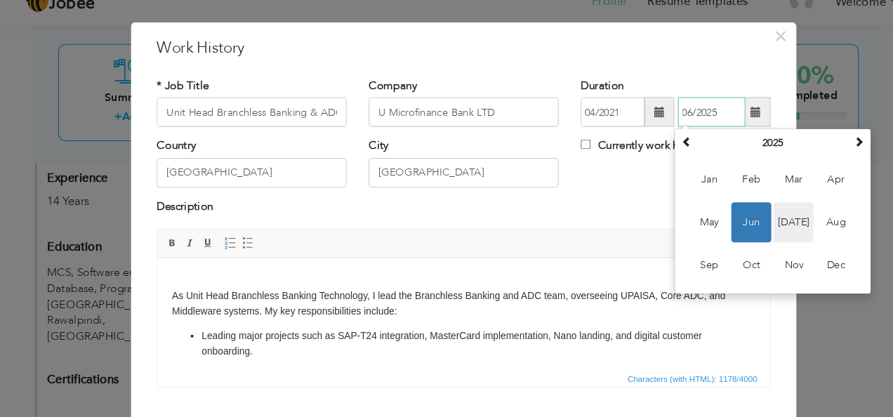
click at [754, 235] on span "Jul" at bounding box center [759, 232] width 38 height 38
type input "07/2025"
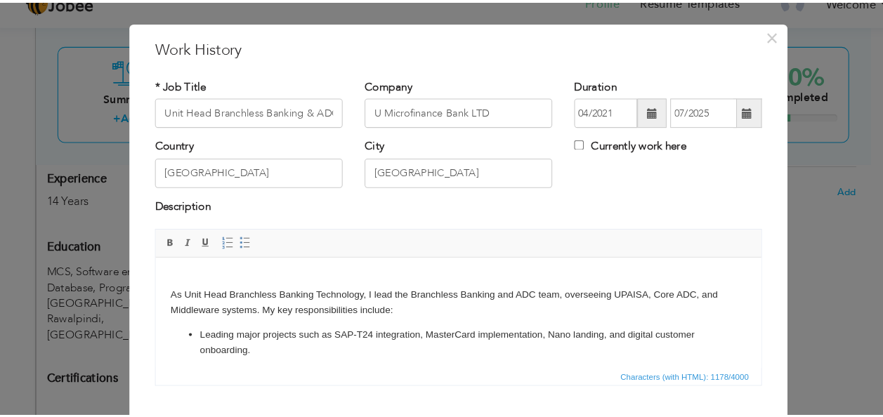
scroll to position [84, 0]
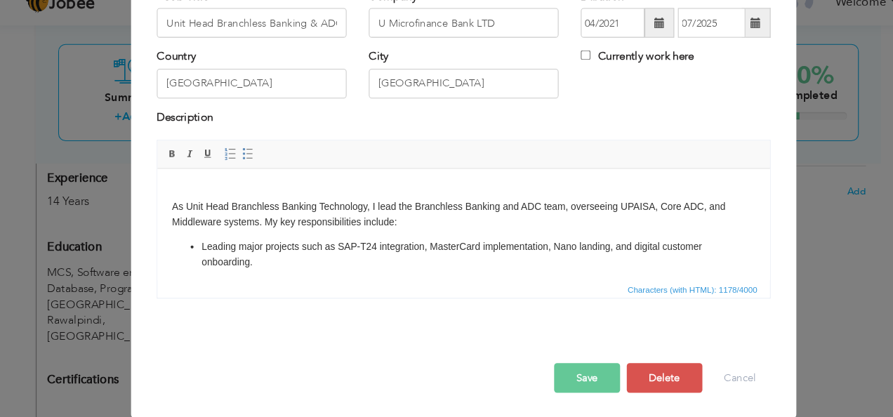
click at [558, 380] on button "Save" at bounding box center [563, 380] width 62 height 28
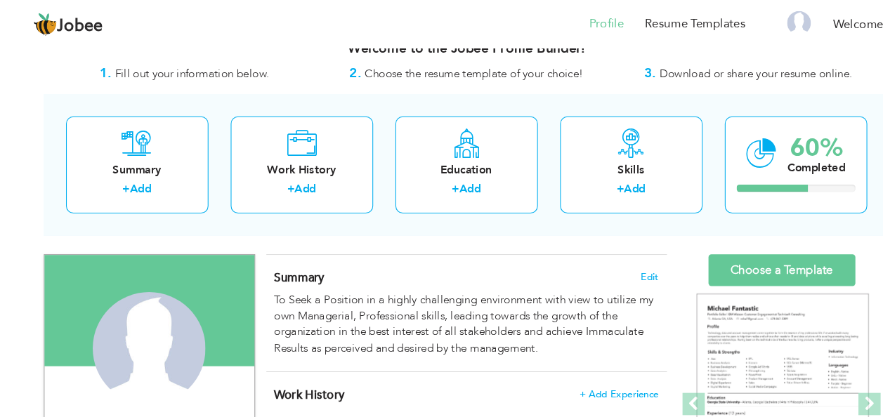
scroll to position [0, 0]
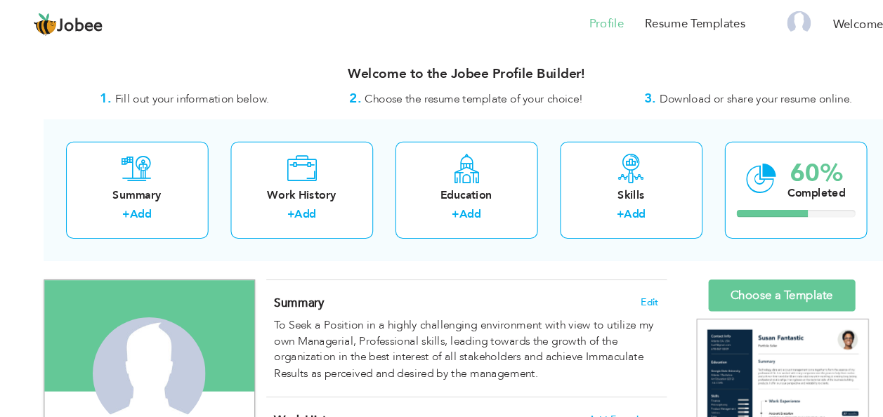
click at [469, 67] on h3 "Welcome to the Jobee Profile Builder!" at bounding box center [441, 70] width 801 height 14
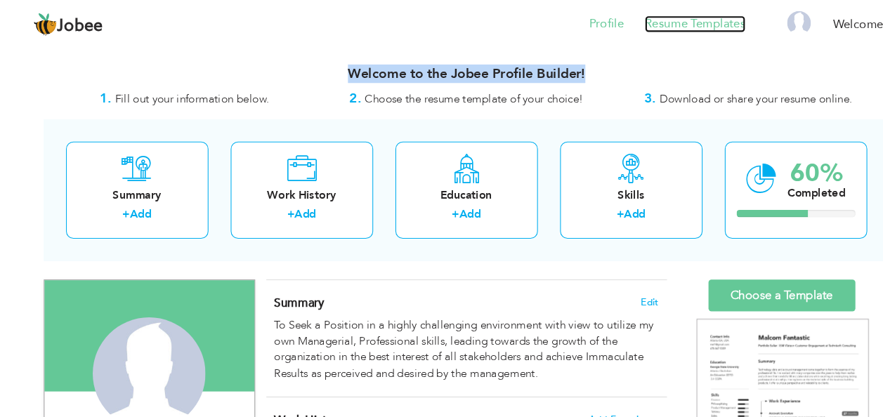
click at [640, 20] on link "Resume Templates" at bounding box center [658, 23] width 96 height 16
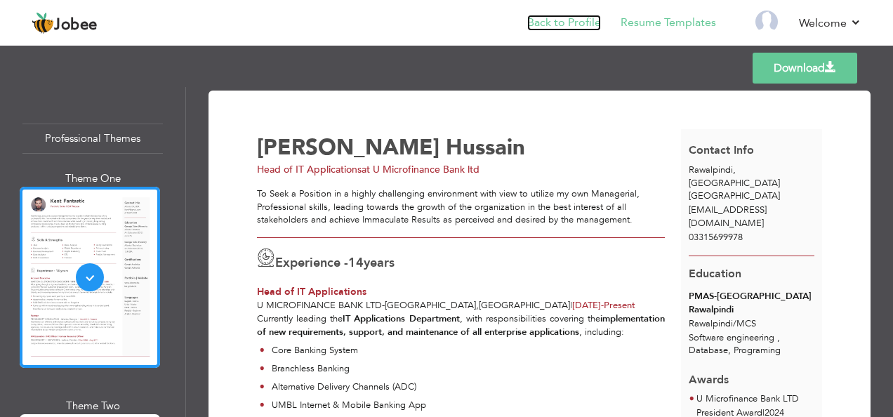
click at [550, 29] on link "Back to Profile" at bounding box center [564, 23] width 74 height 16
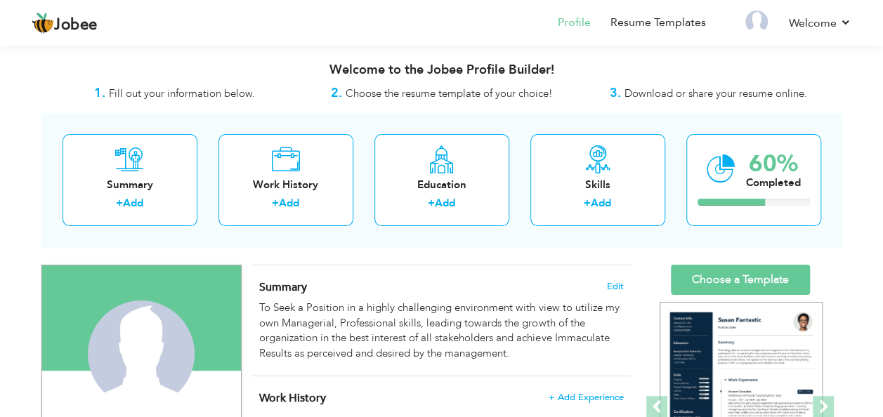
scroll to position [121, 0]
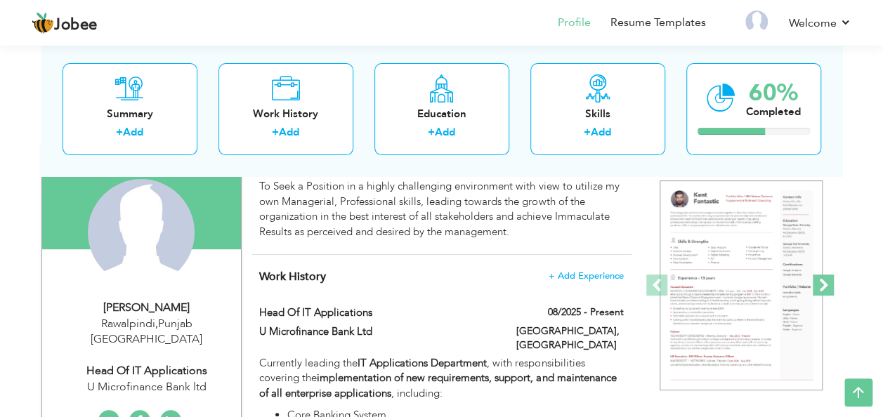
click at [820, 277] on span at bounding box center [822, 285] width 21 height 21
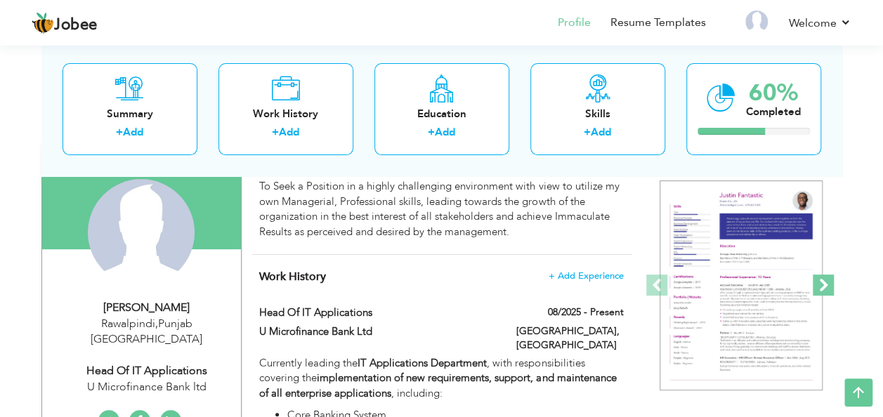
click at [820, 277] on span at bounding box center [822, 285] width 21 height 21
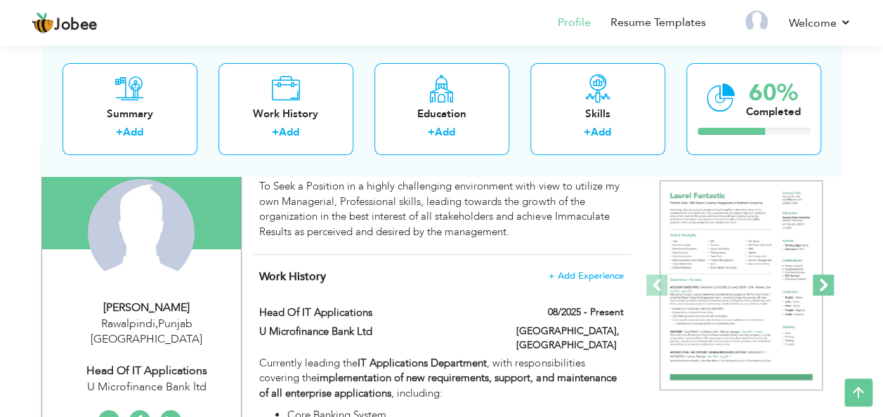
click at [820, 277] on span at bounding box center [822, 285] width 21 height 21
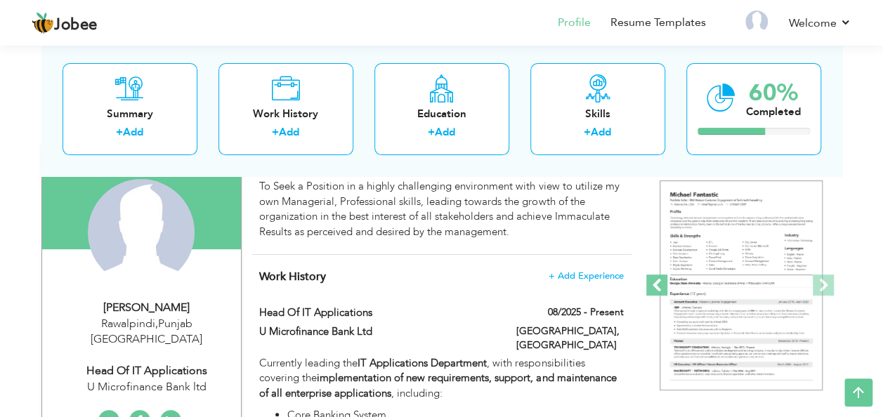
click at [659, 275] on span at bounding box center [656, 285] width 21 height 21
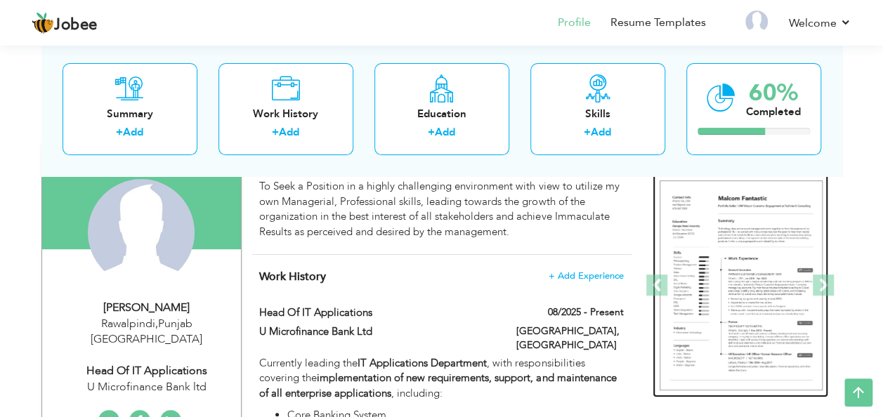
click at [728, 288] on img at bounding box center [740, 285] width 163 height 211
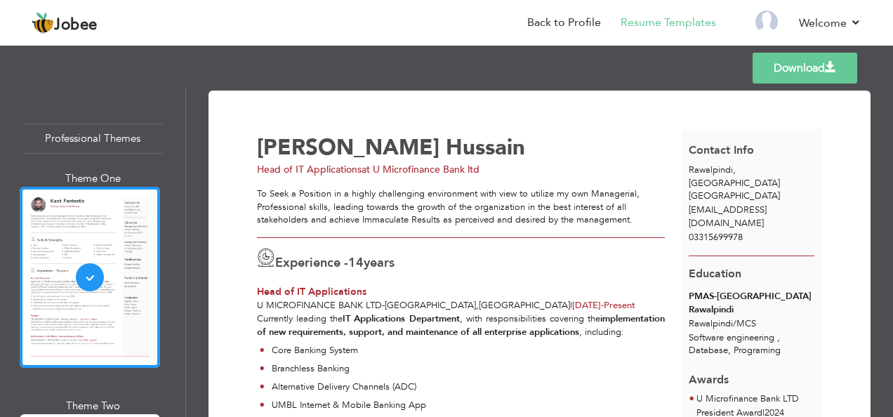
click at [842, 61] on link "Download" at bounding box center [805, 68] width 105 height 31
click at [636, 25] on link "Resume Templates" at bounding box center [669, 23] width 96 height 16
click at [676, 25] on link "Resume Templates" at bounding box center [669, 23] width 96 height 16
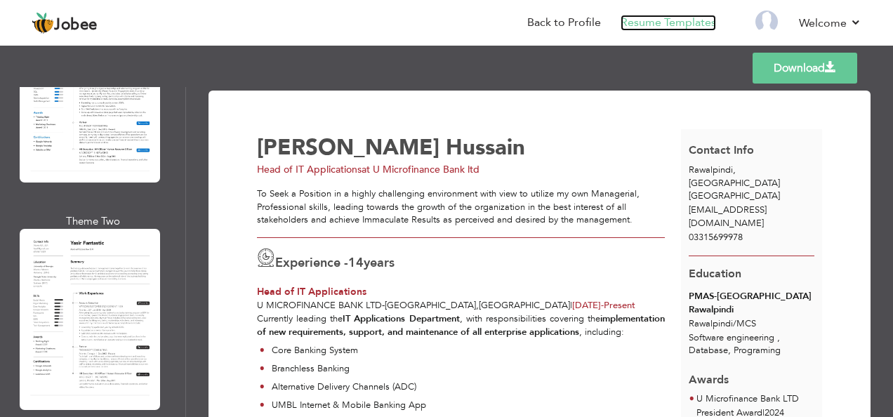
scroll to position [2595, 0]
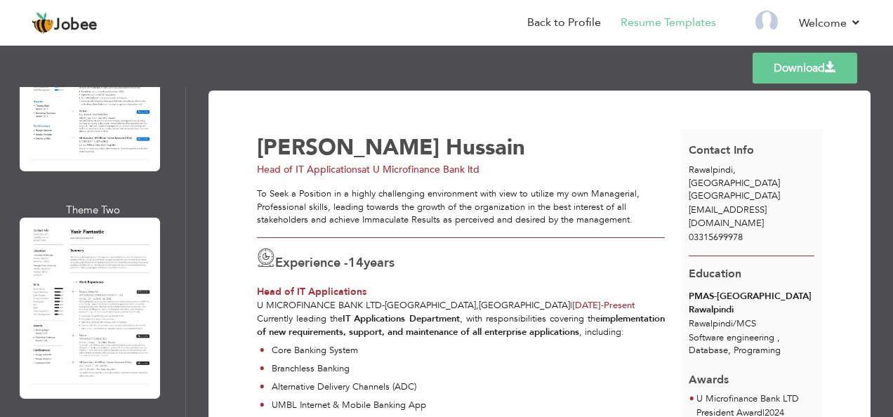
click at [117, 218] on div at bounding box center [90, 308] width 140 height 181
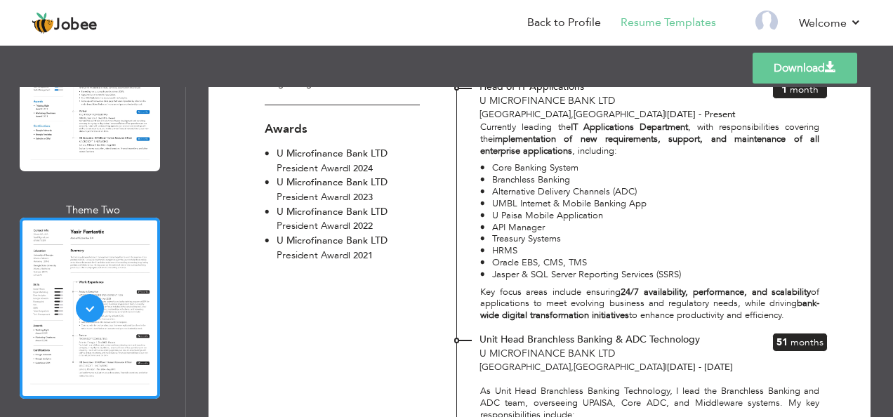
scroll to position [219, 0]
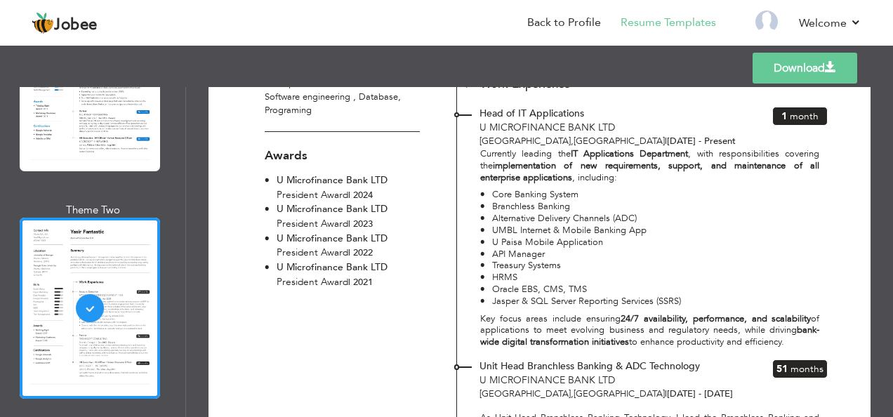
click at [316, 240] on span "U Microfinance Bank LTD" at bounding box center [332, 238] width 111 height 13
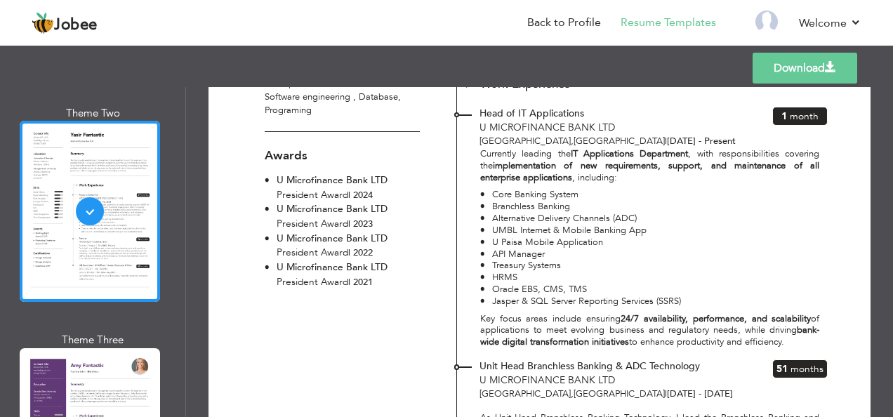
scroll to position [2692, 0]
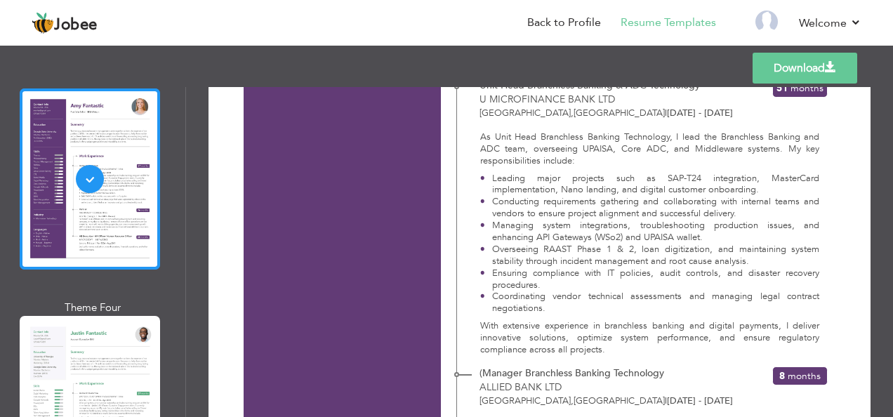
scroll to position [2976, 0]
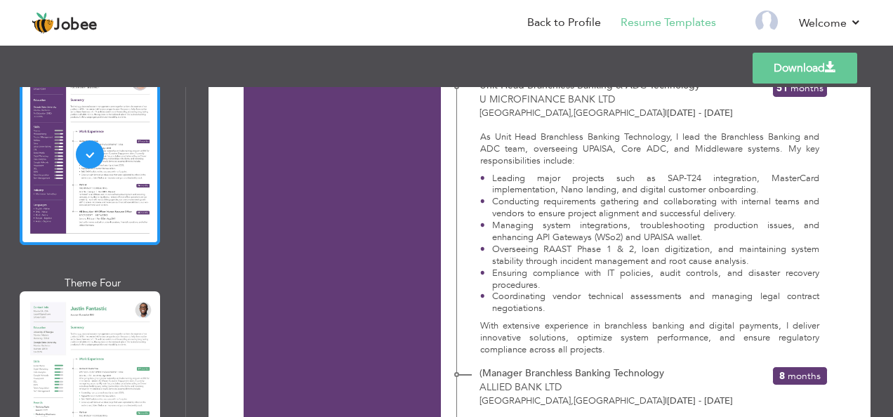
click at [115, 313] on div at bounding box center [90, 381] width 140 height 181
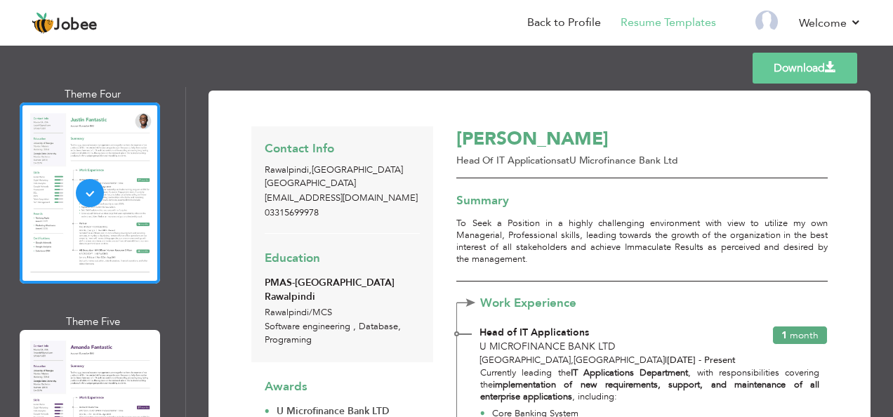
scroll to position [3166, 0]
click at [115, 329] on div at bounding box center [90, 419] width 140 height 181
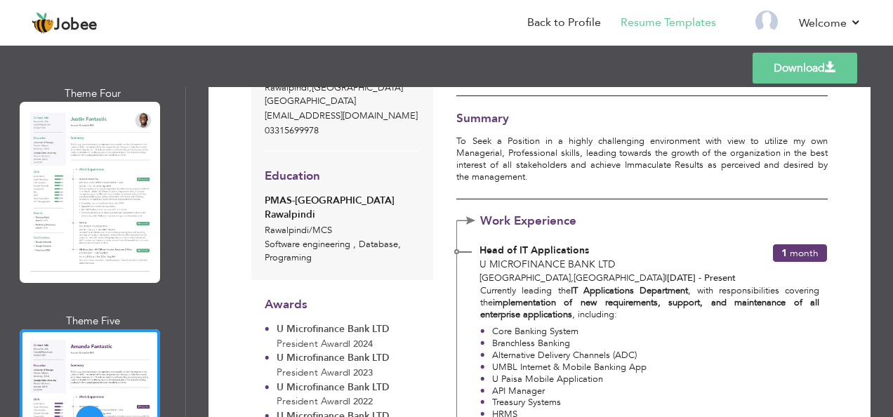
scroll to position [107, 0]
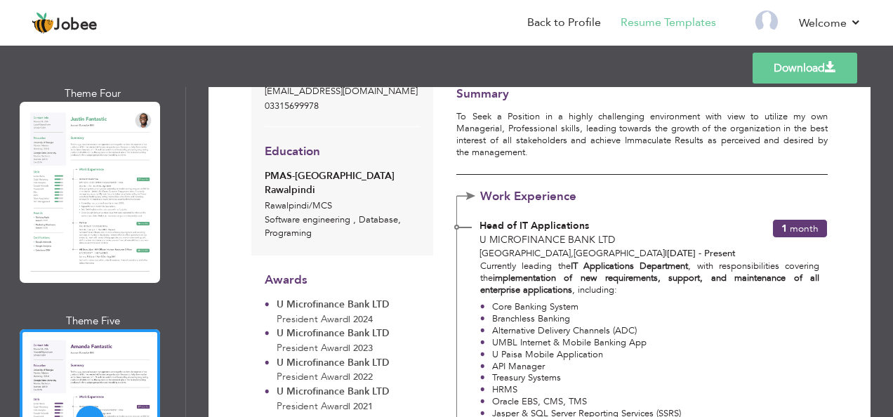
click at [793, 218] on div "Work Experience Head of IT Applications U Microfinance Bank Ltd Islamabad , Pak…" at bounding box center [641, 328] width 371 height 265
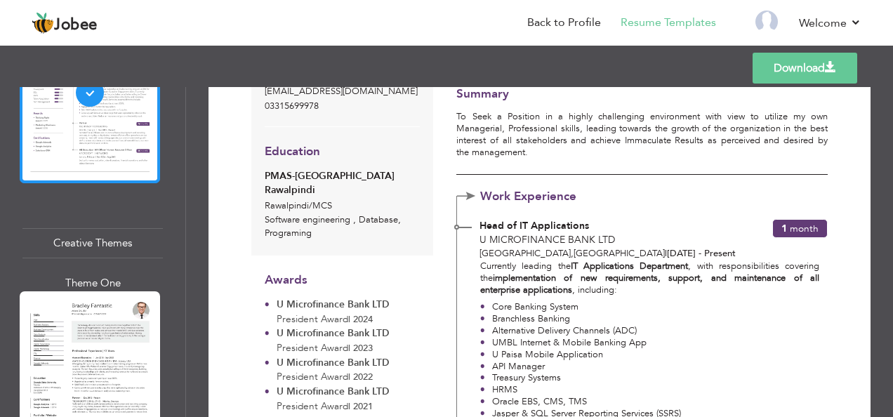
scroll to position [3494, 0]
click at [129, 310] on div at bounding box center [90, 381] width 140 height 181
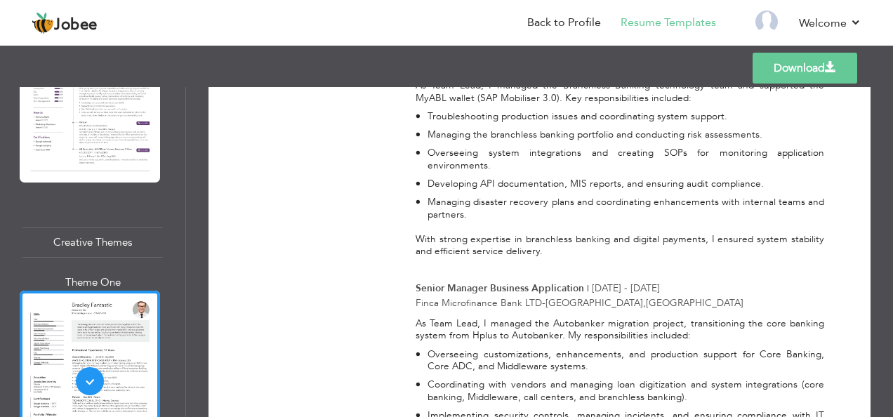
scroll to position [1024, 0]
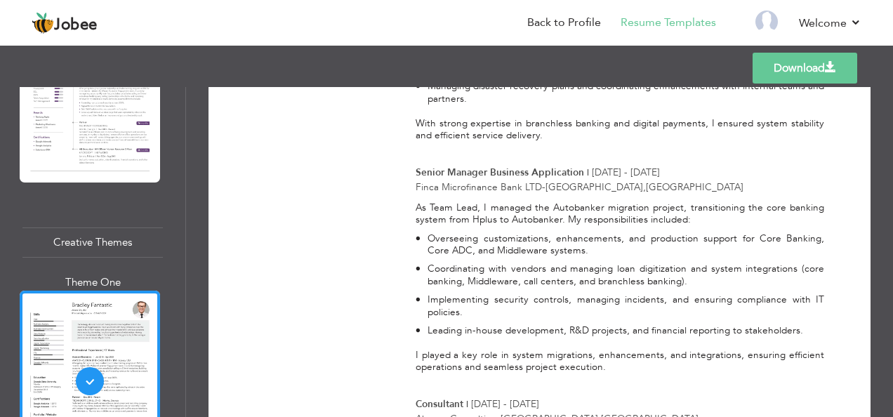
click at [786, 67] on link "Download" at bounding box center [805, 68] width 105 height 31
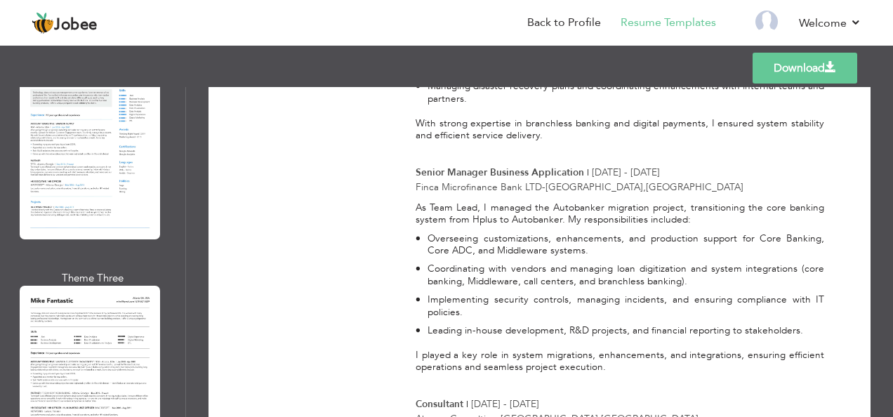
scroll to position [1751, 0]
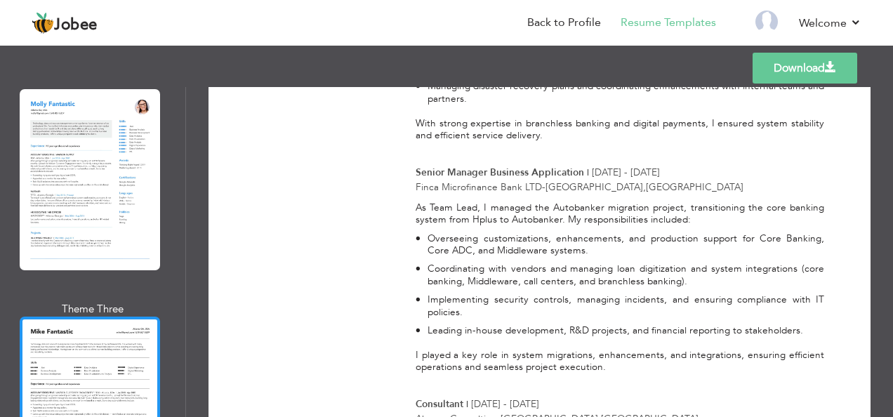
click at [81, 317] on div at bounding box center [90, 407] width 140 height 181
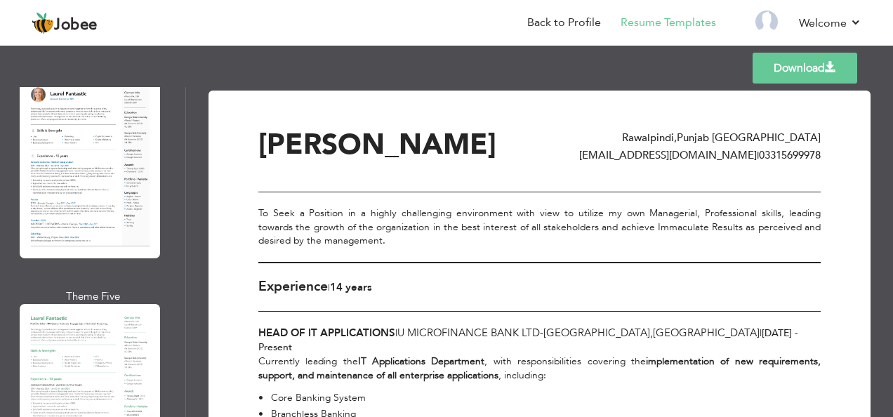
scroll to position [793, 0]
click at [75, 303] on div at bounding box center [90, 393] width 140 height 181
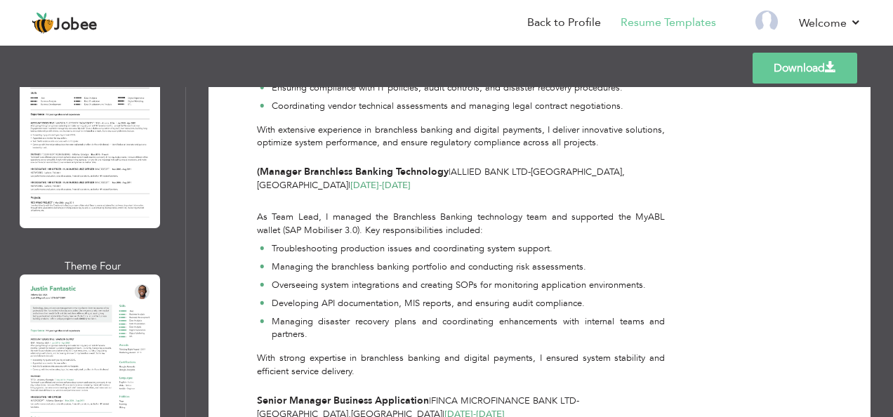
scroll to position [2020, 0]
click at [784, 60] on link "Download" at bounding box center [805, 68] width 105 height 31
